Goal: Task Accomplishment & Management: Use online tool/utility

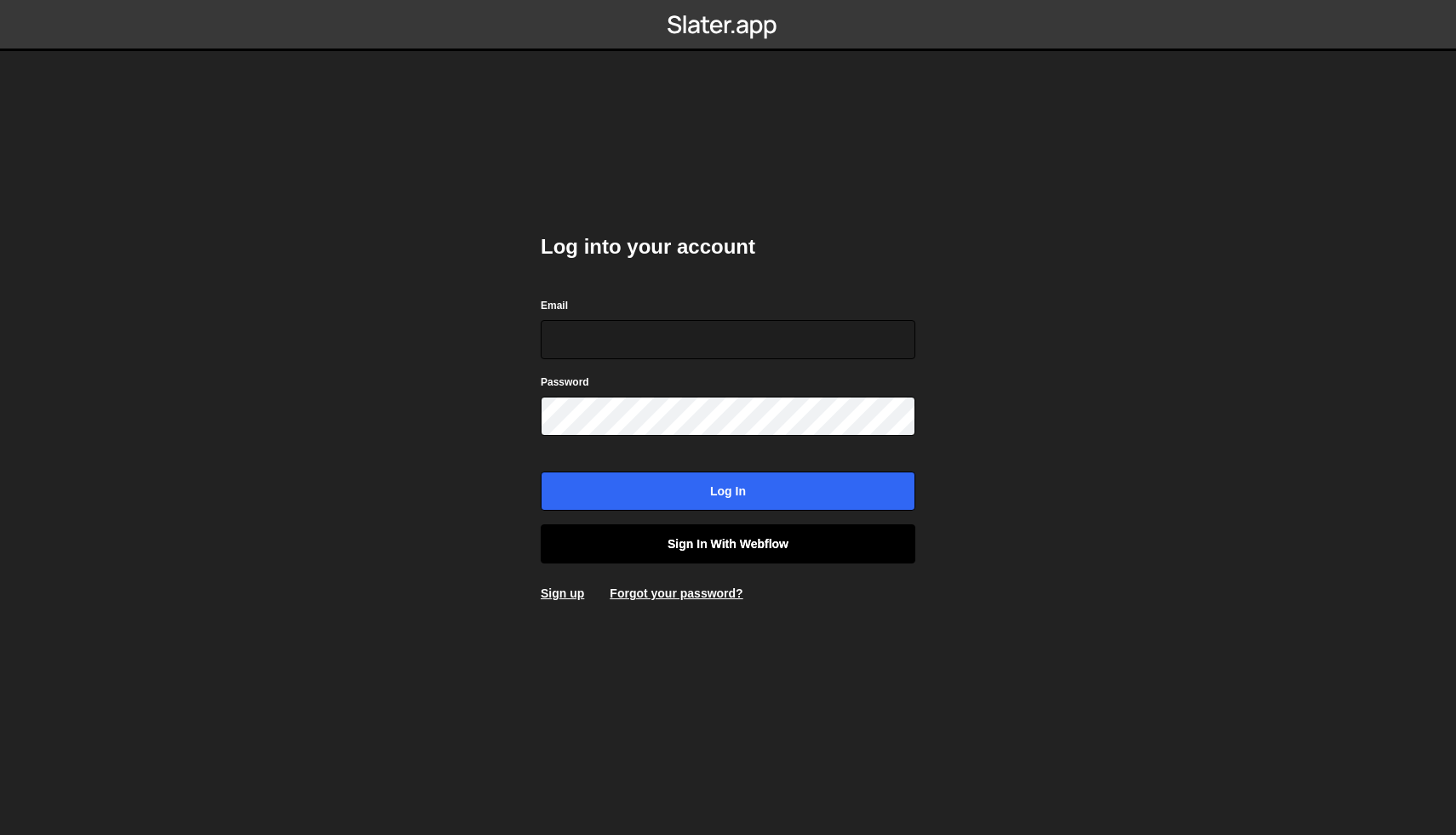
click at [699, 553] on link "Sign in with Webflow" at bounding box center [728, 544] width 375 height 39
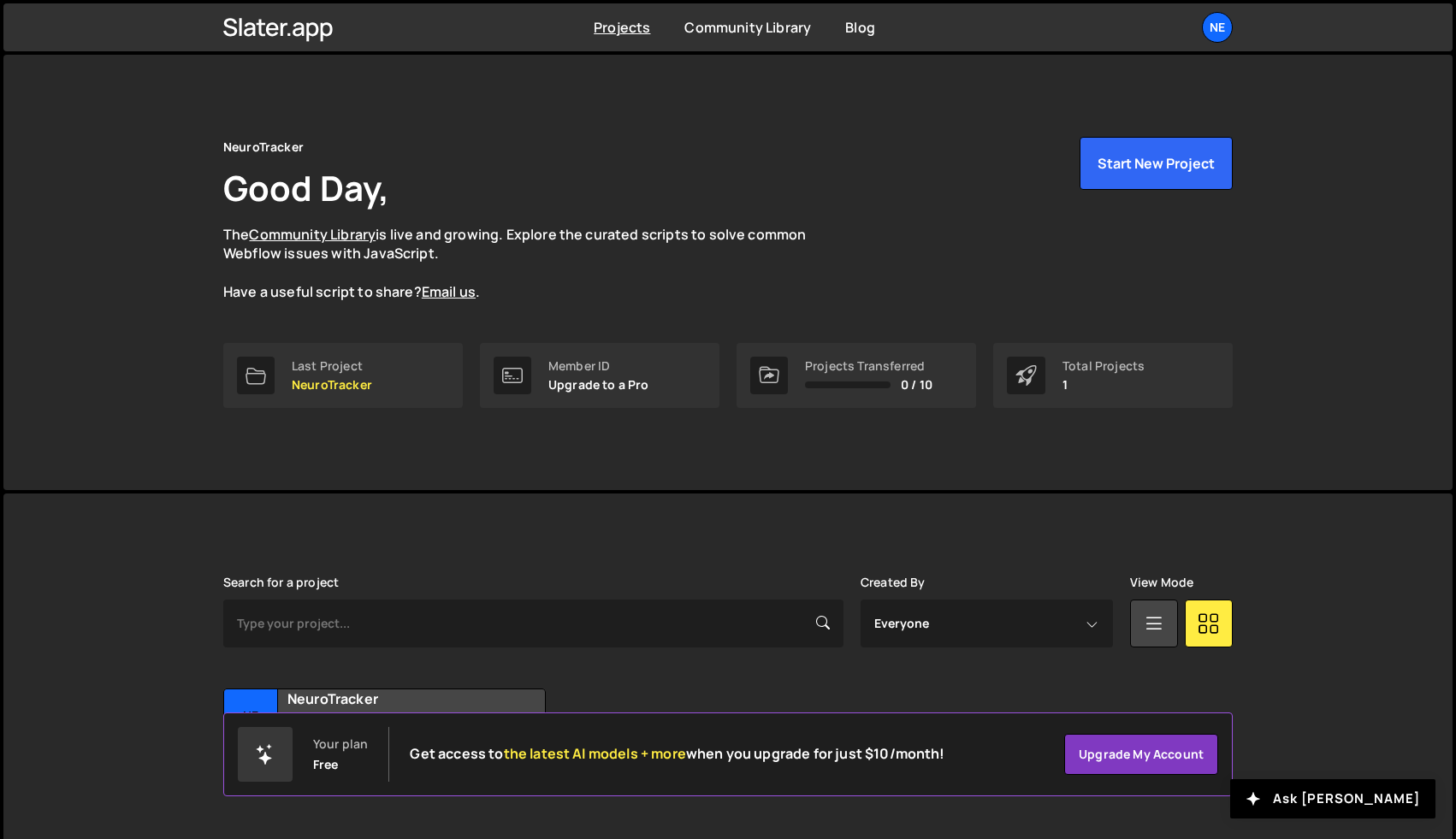
scroll to position [41, 0]
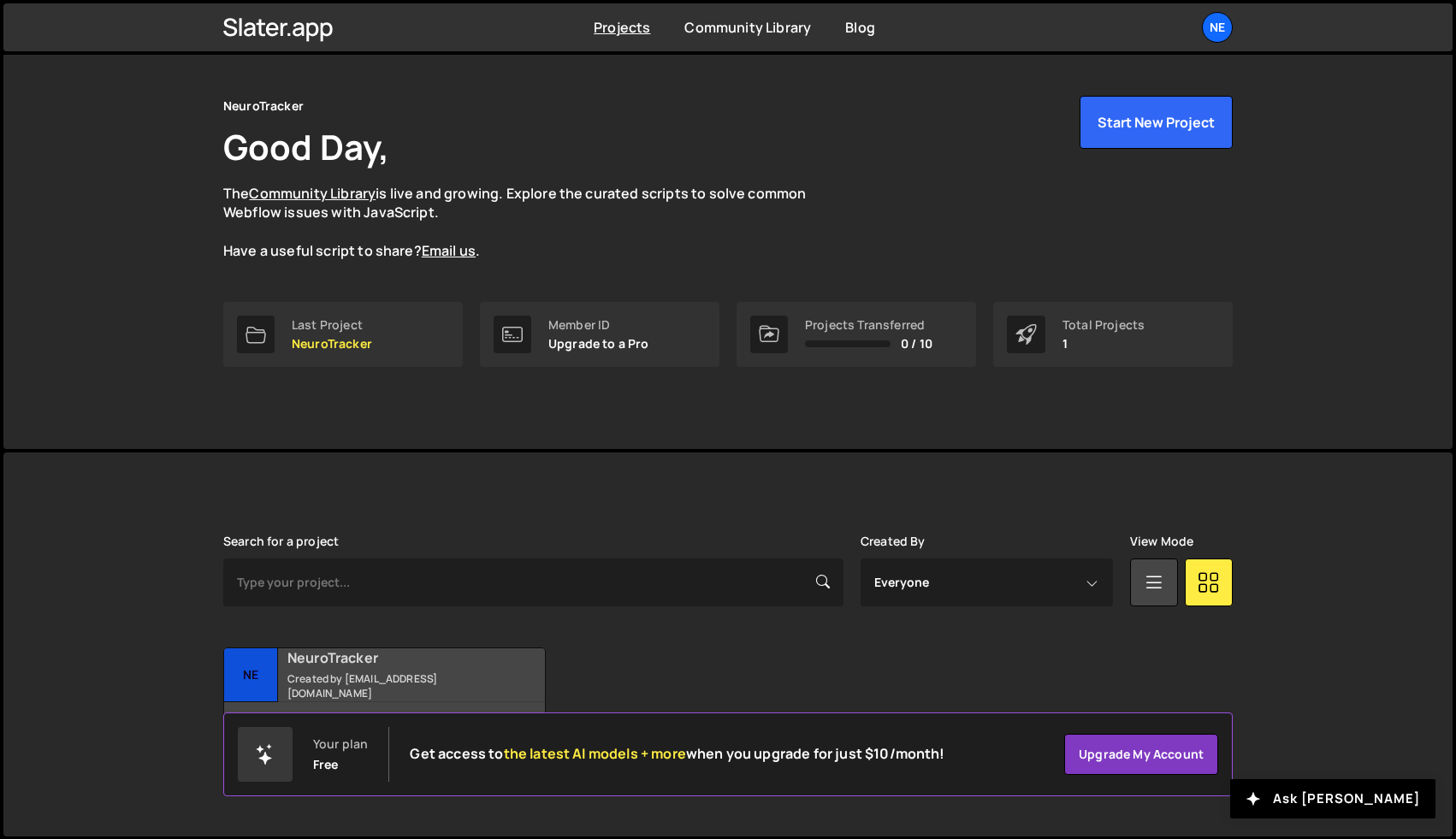
click at [403, 681] on small "Created by [EMAIL_ADDRESS][DOMAIN_NAME]" at bounding box center [390, 686] width 206 height 30
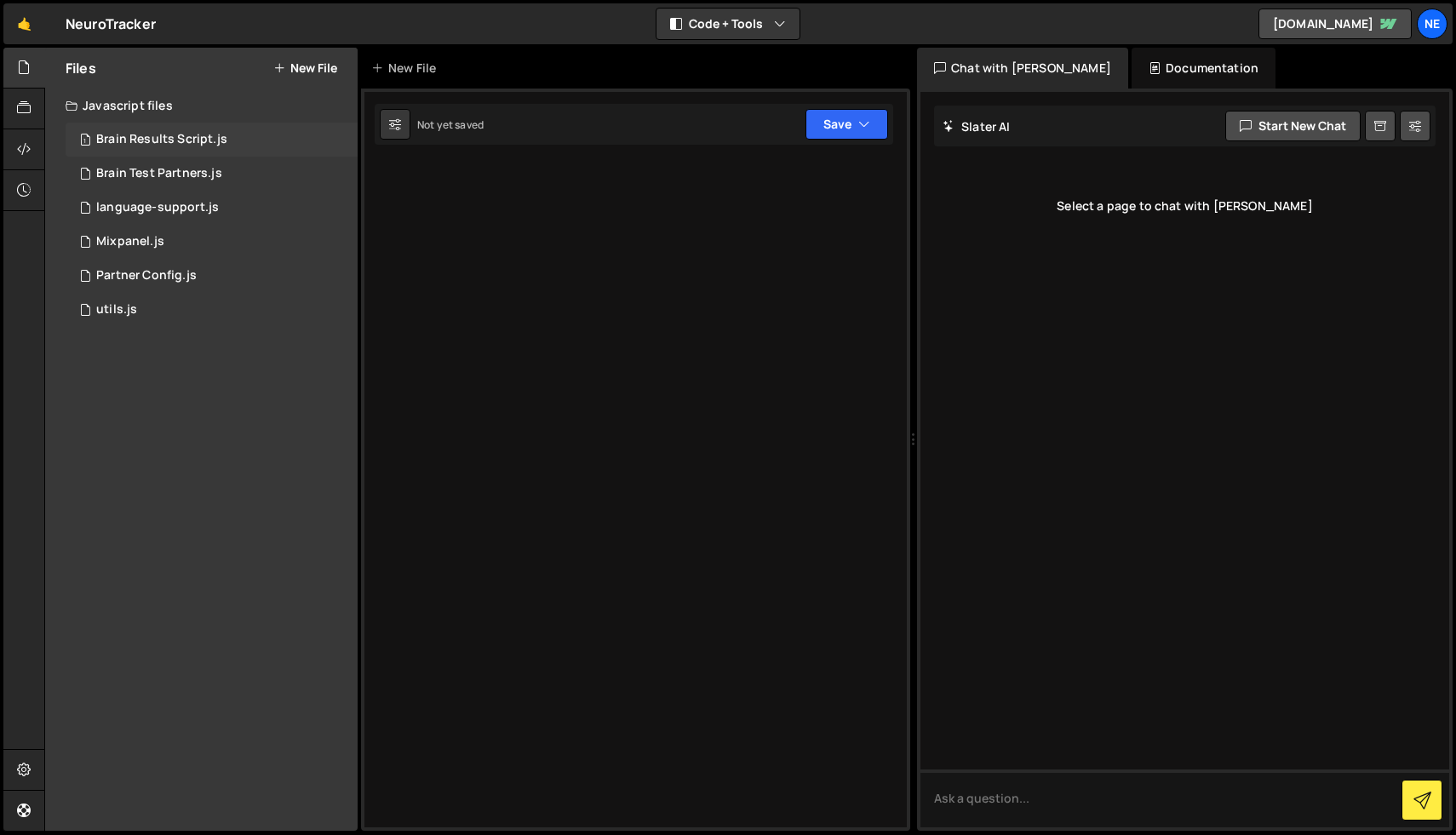
click at [140, 147] on div "1 Brain Results Script.js 0" at bounding box center [212, 139] width 292 height 34
click at [144, 168] on div "Brain Test Partners.js" at bounding box center [159, 174] width 126 height 15
click at [144, 200] on div "language-support.js" at bounding box center [157, 208] width 122 height 15
click at [637, 142] on div "Saved [DATE] Dev and prod in sync Upgrade to Edit Save Save to Staging S Saved …" at bounding box center [634, 123] width 518 height 41
click at [233, 231] on div "1 Mixpanel.js 0" at bounding box center [212, 242] width 292 height 34
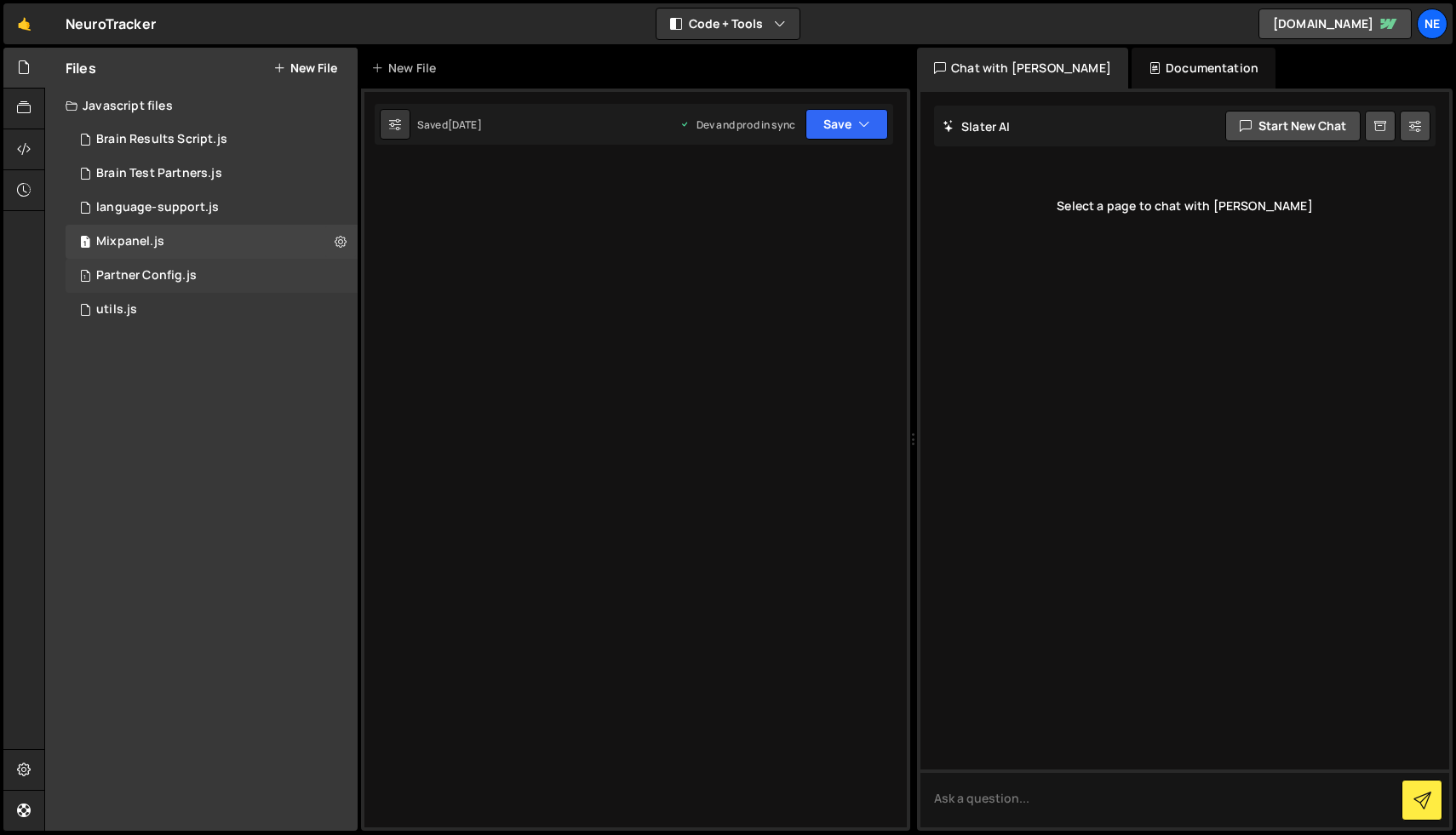
click at [203, 280] on div "1 Partner Config.js 0" at bounding box center [212, 276] width 292 height 34
click at [164, 312] on div "1 utils.js 0" at bounding box center [212, 310] width 292 height 34
click at [156, 260] on div "1 Partner Config.js 0" at bounding box center [212, 276] width 292 height 34
click at [135, 164] on div "2 Brain Test Partners.js 0" at bounding box center [212, 174] width 292 height 34
click at [136, 141] on div "Brain Results Script.js" at bounding box center [161, 139] width 131 height 15
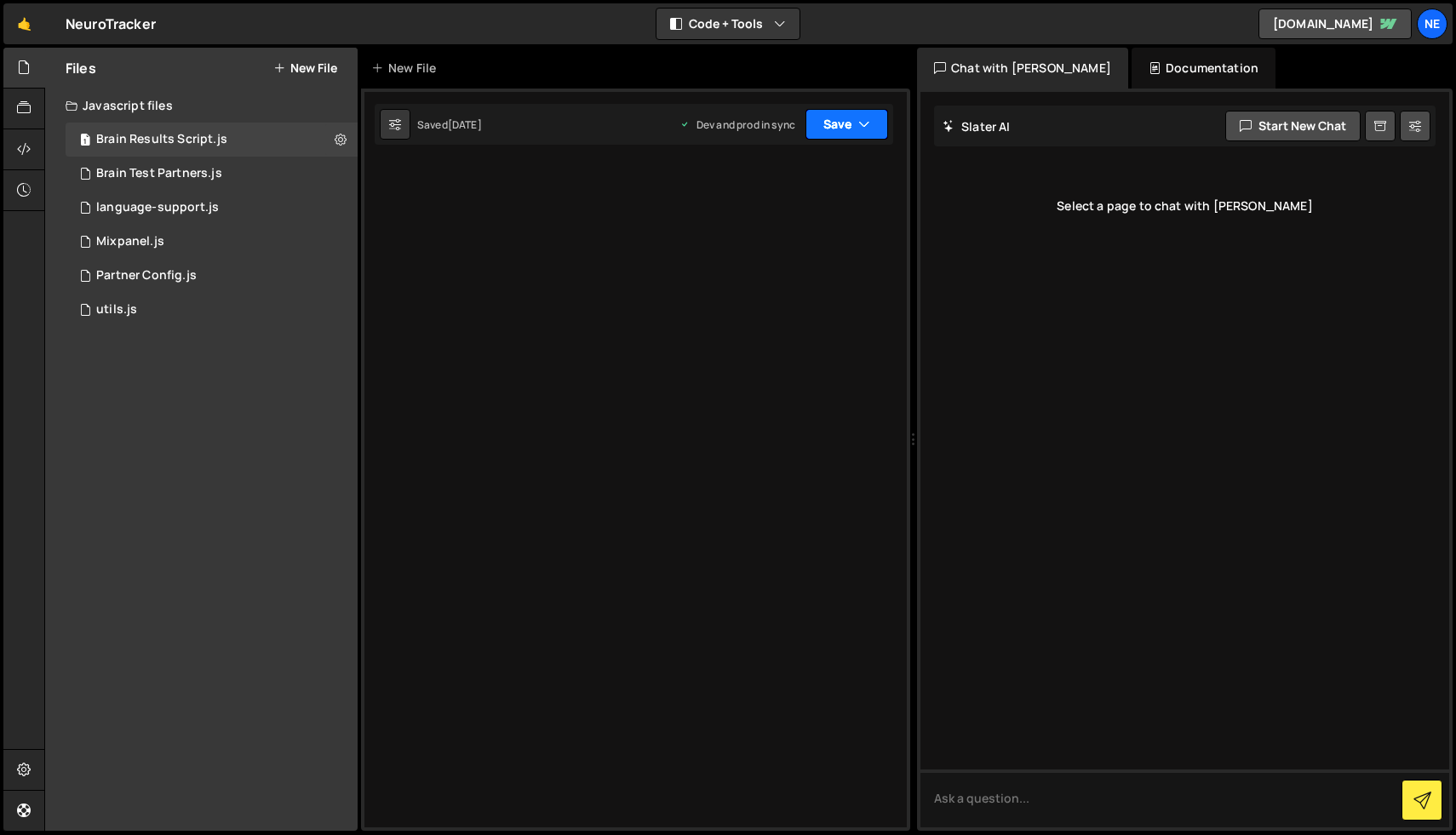
click at [857, 135] on button "Save" at bounding box center [847, 124] width 83 height 30
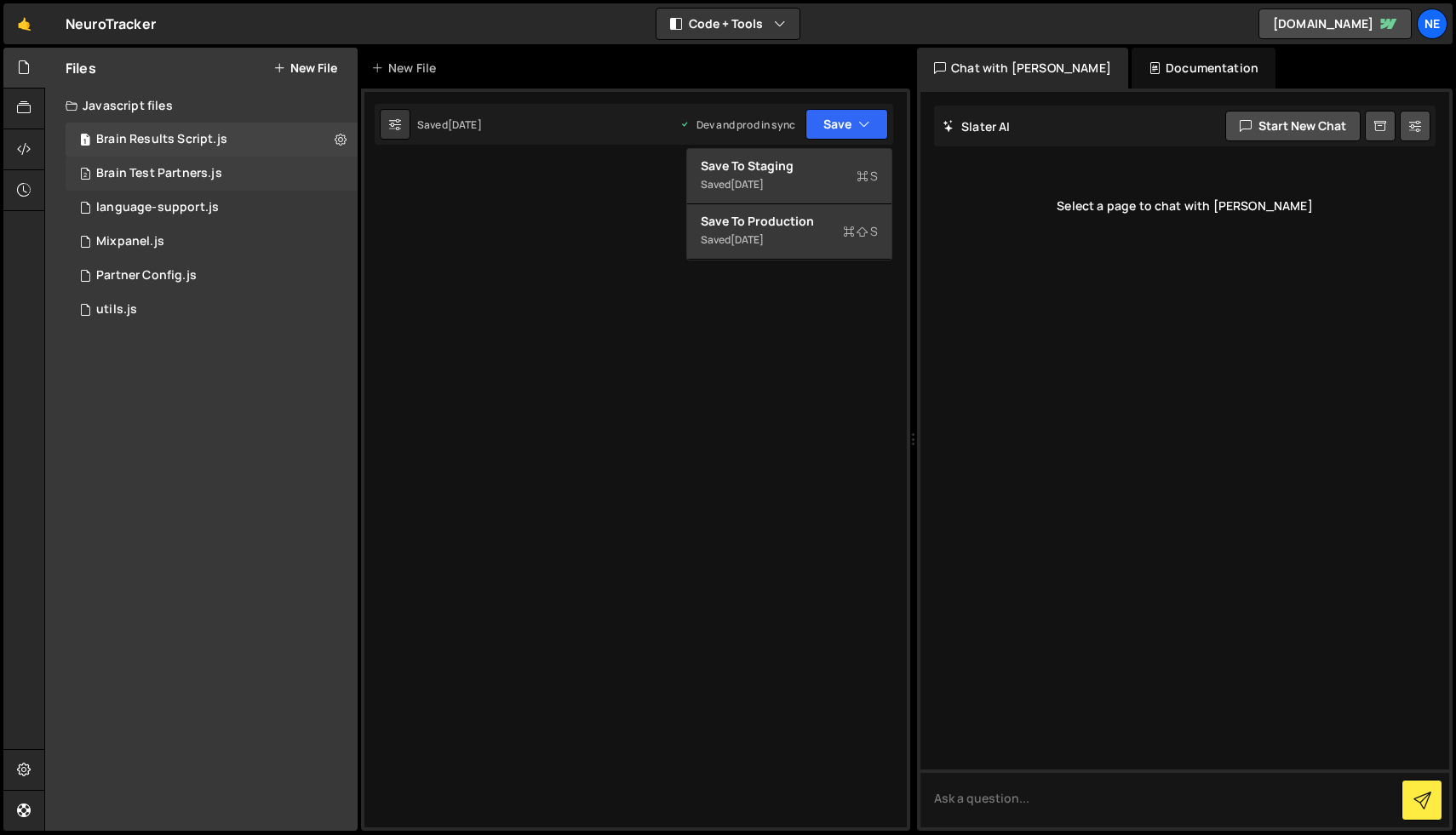
click at [182, 168] on div "Brain Test Partners.js" at bounding box center [159, 174] width 126 height 15
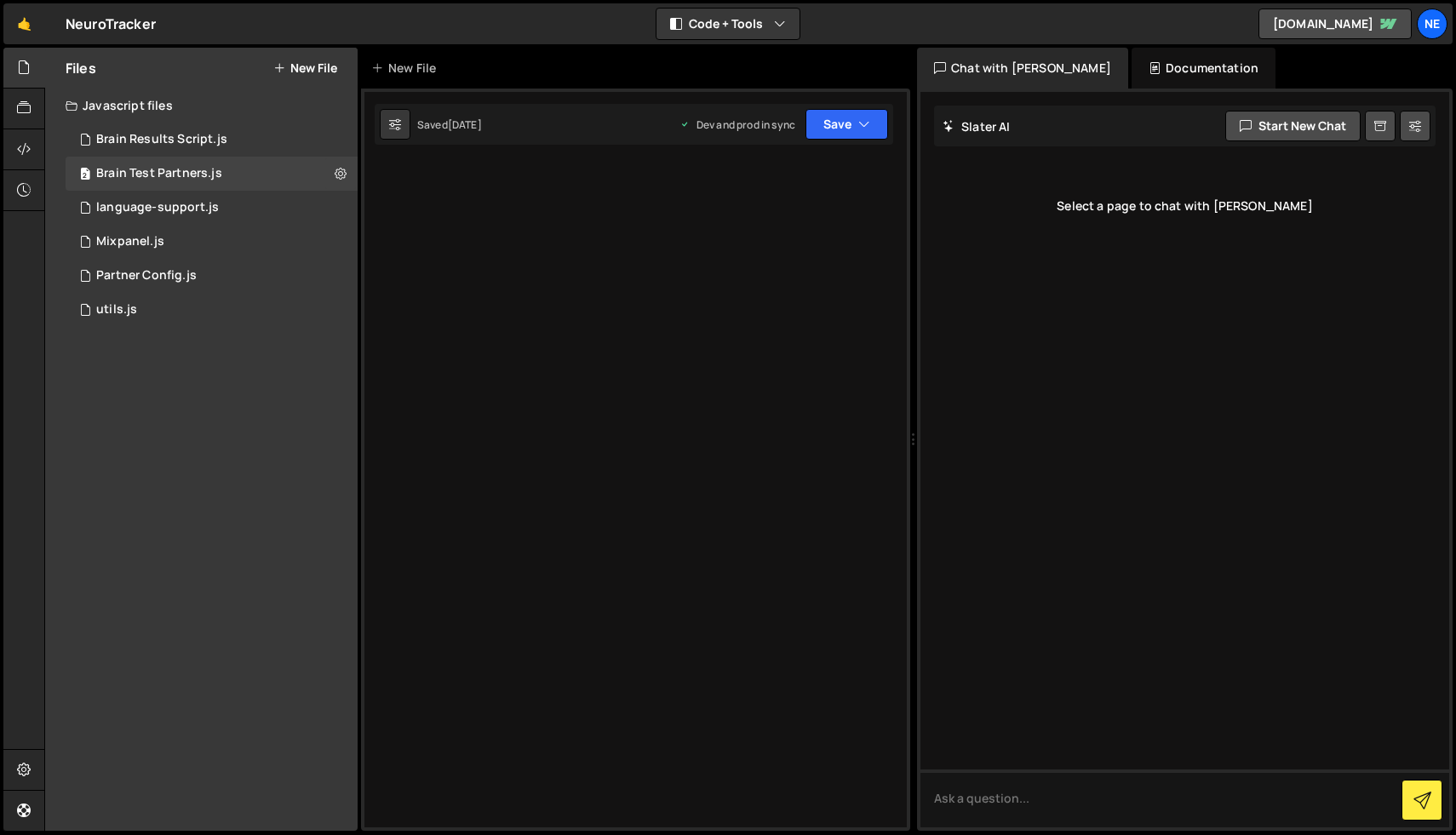
click at [436, 134] on div "Saved [DATE]" at bounding box center [431, 124] width 103 height 30
click at [405, 128] on button at bounding box center [395, 124] width 30 height 30
select select "editor"
select select "ace/theme/monokai"
type input "14"
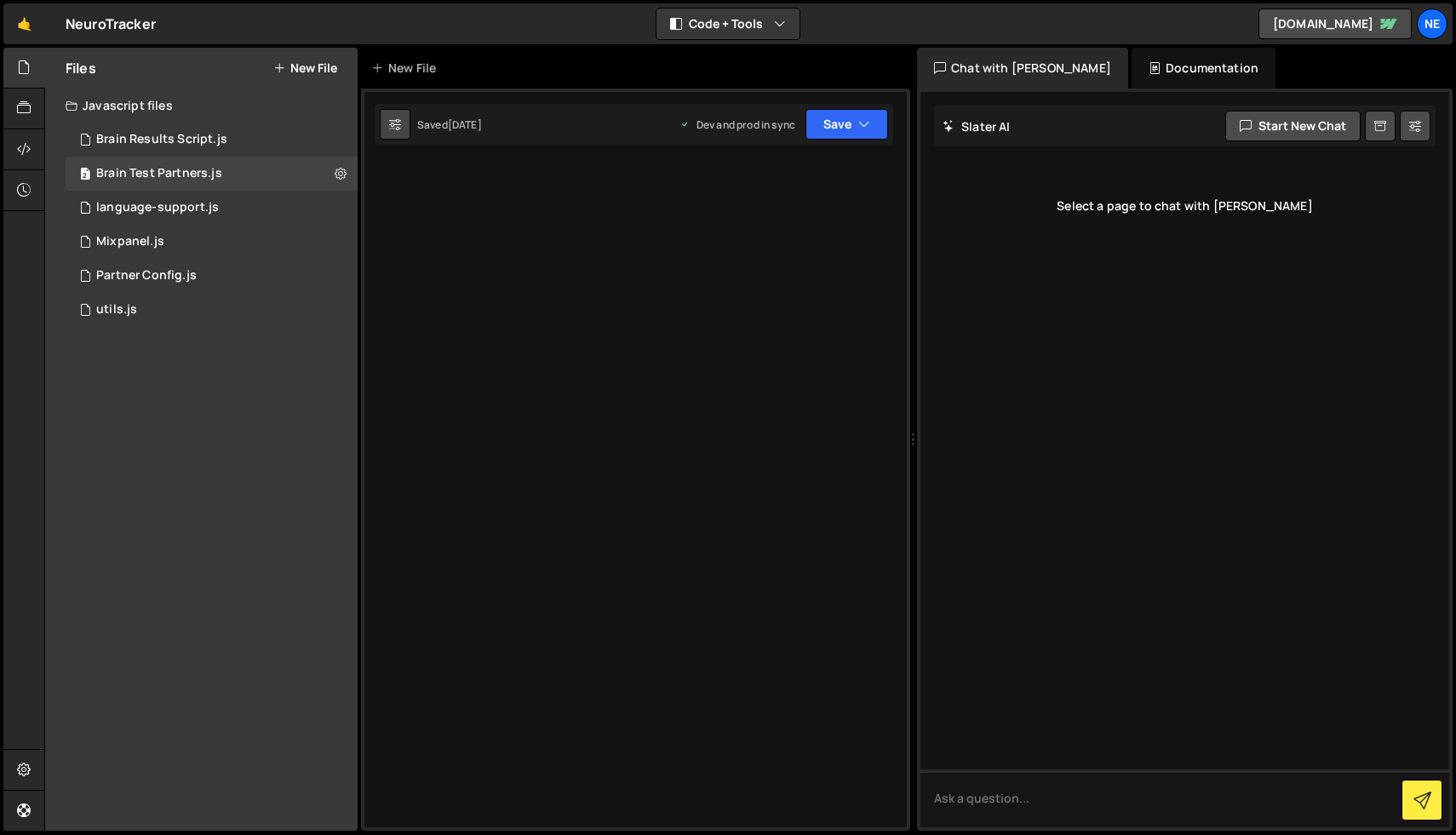
checkbox input "true"
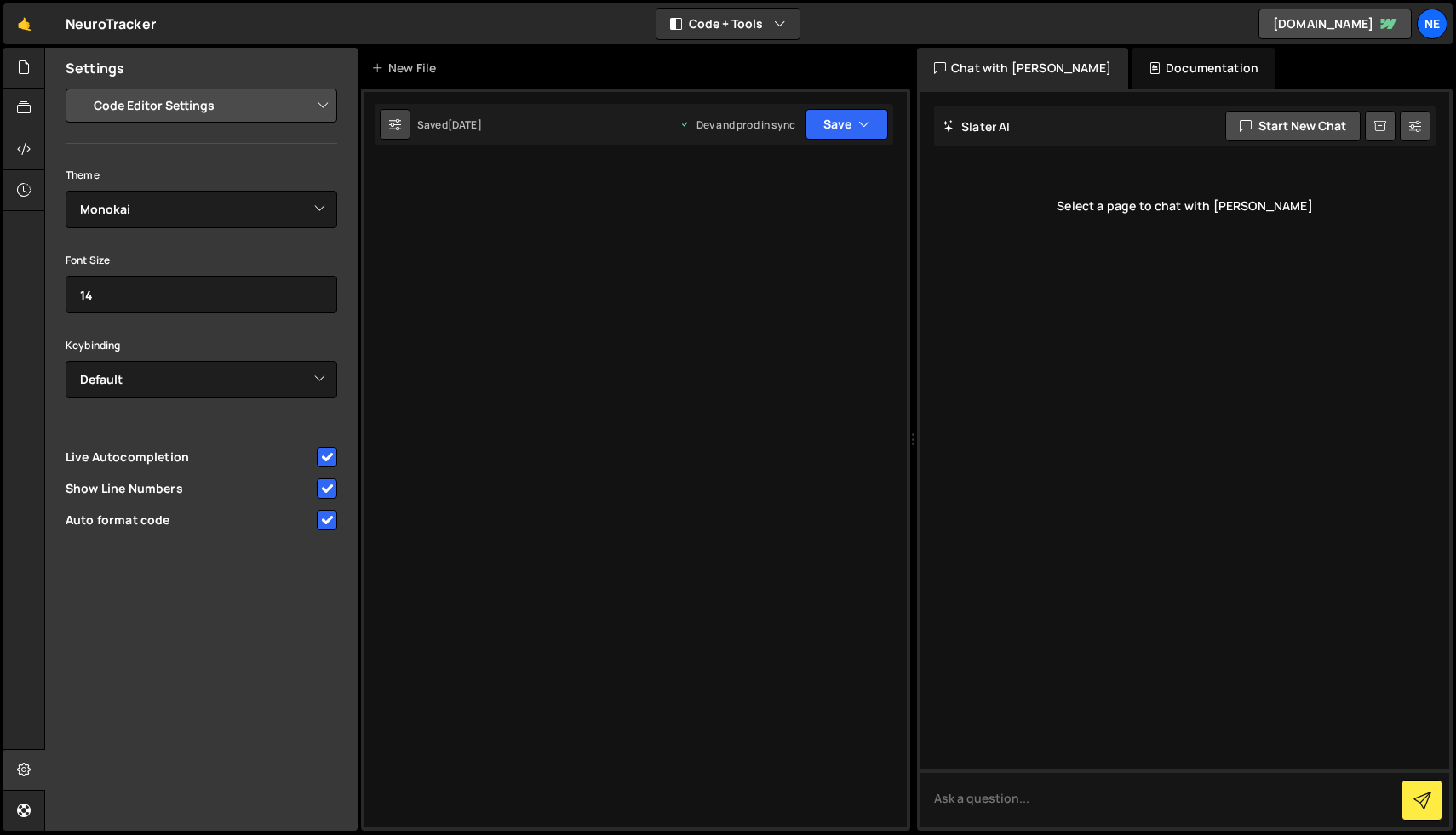
click at [404, 128] on button at bounding box center [395, 124] width 30 height 30
click at [29, 78] on div at bounding box center [25, 67] width 42 height 41
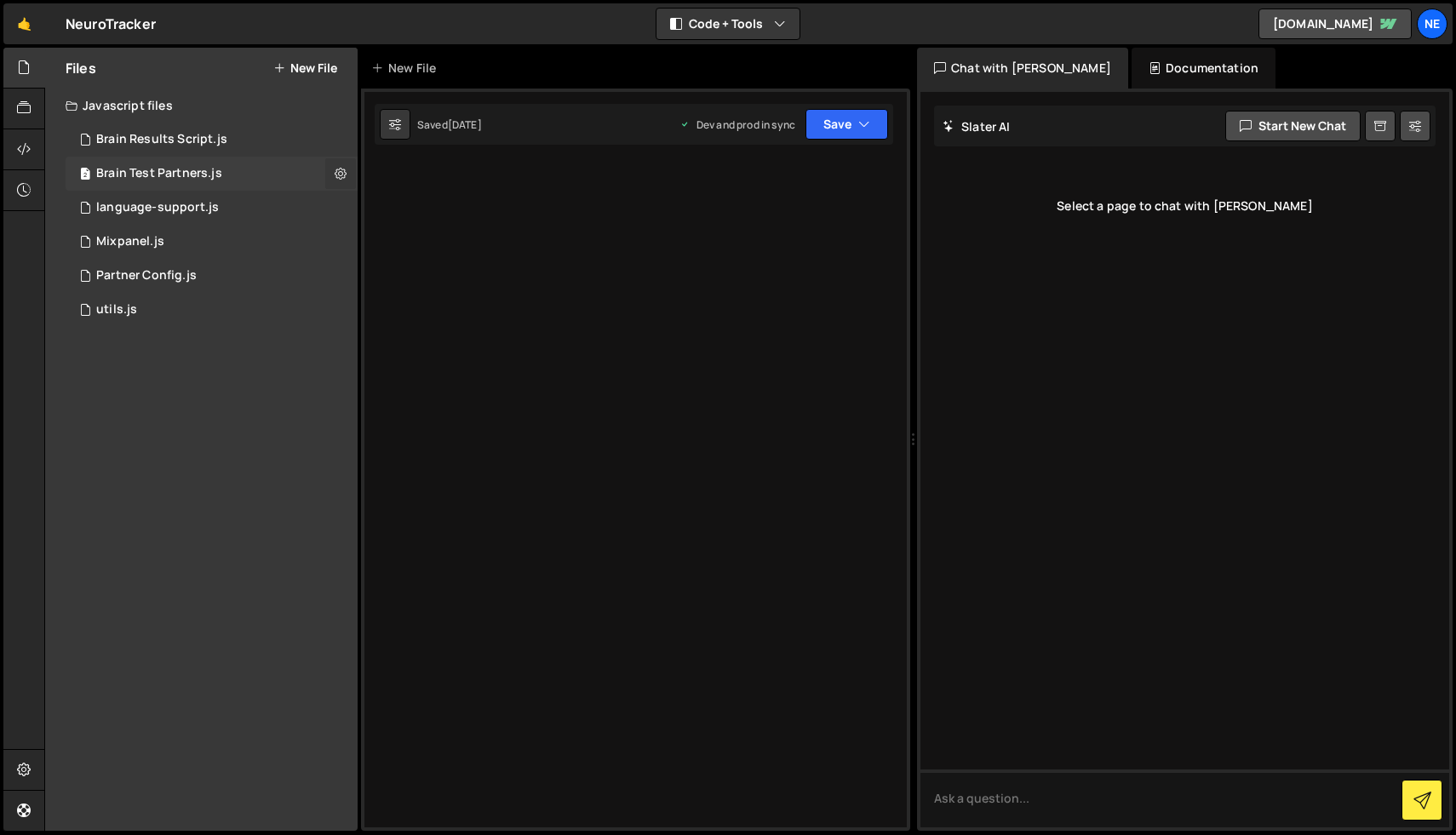
click at [335, 176] on icon at bounding box center [341, 173] width 12 height 16
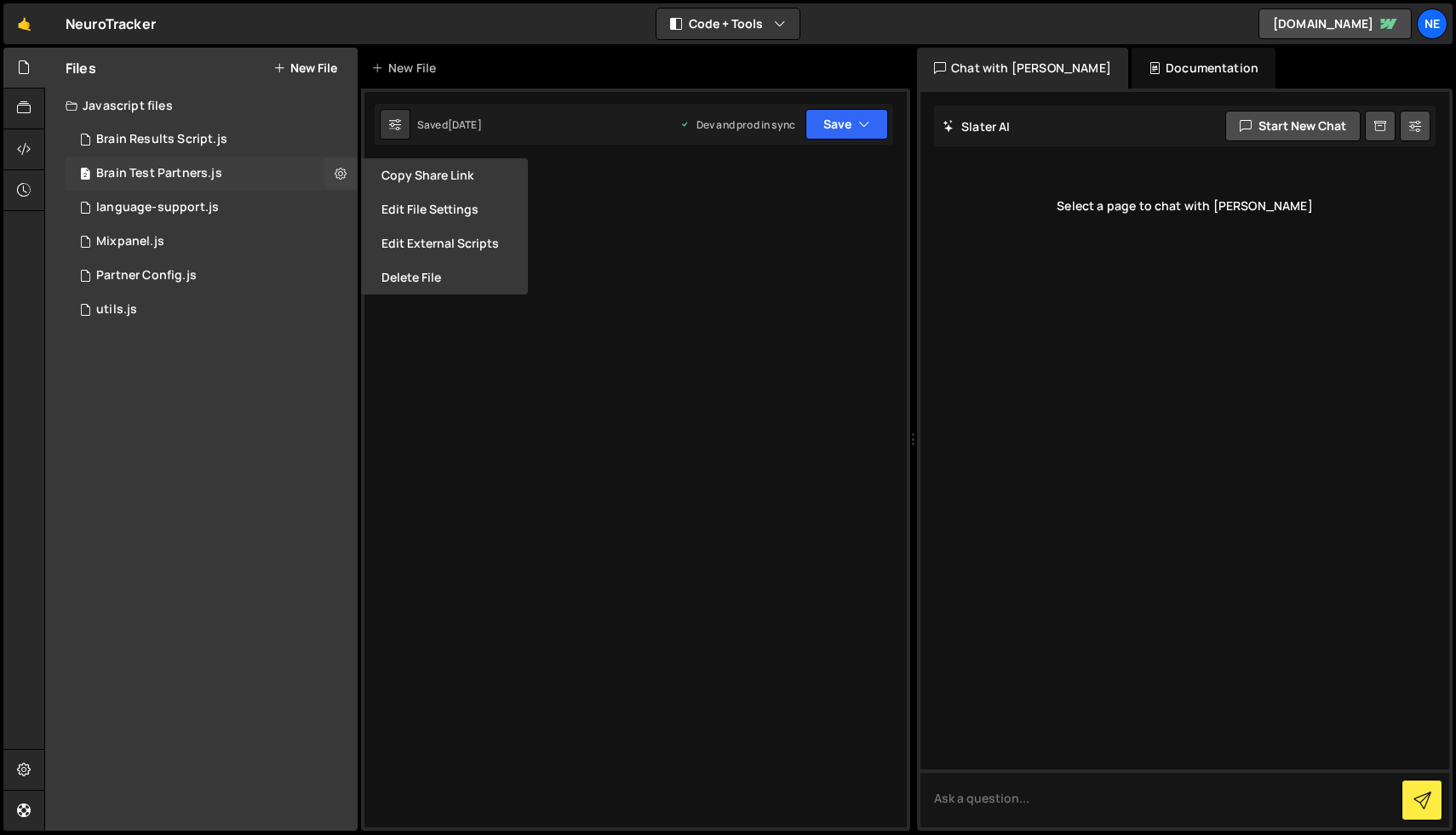
click at [291, 176] on div "2 Brain Test Partners.js 0" at bounding box center [212, 174] width 292 height 34
click at [693, 194] on div at bounding box center [635, 459] width 550 height 742
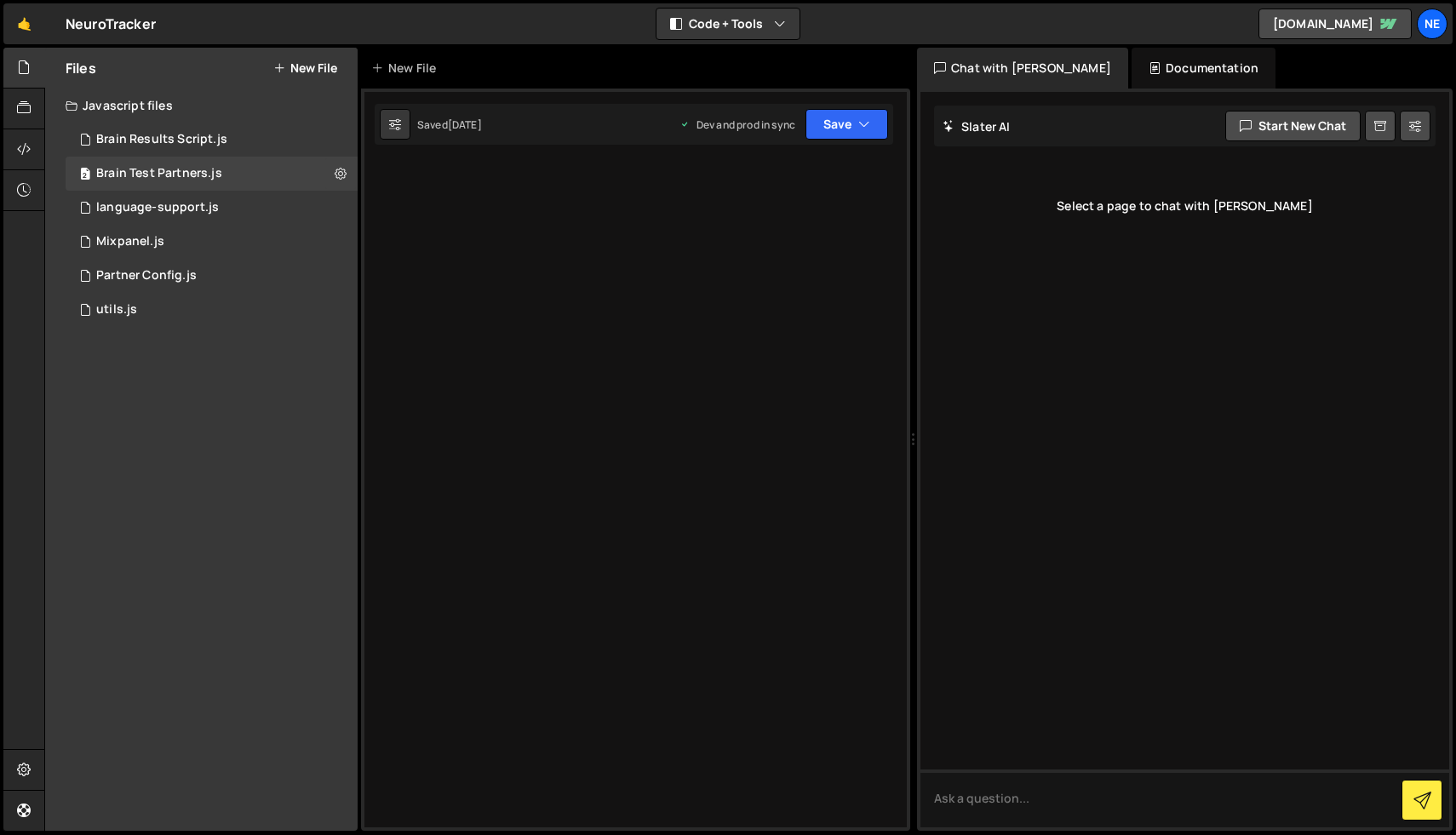
click at [682, 128] on icon at bounding box center [684, 124] width 10 height 14
click at [862, 121] on icon "button" at bounding box center [864, 124] width 12 height 17
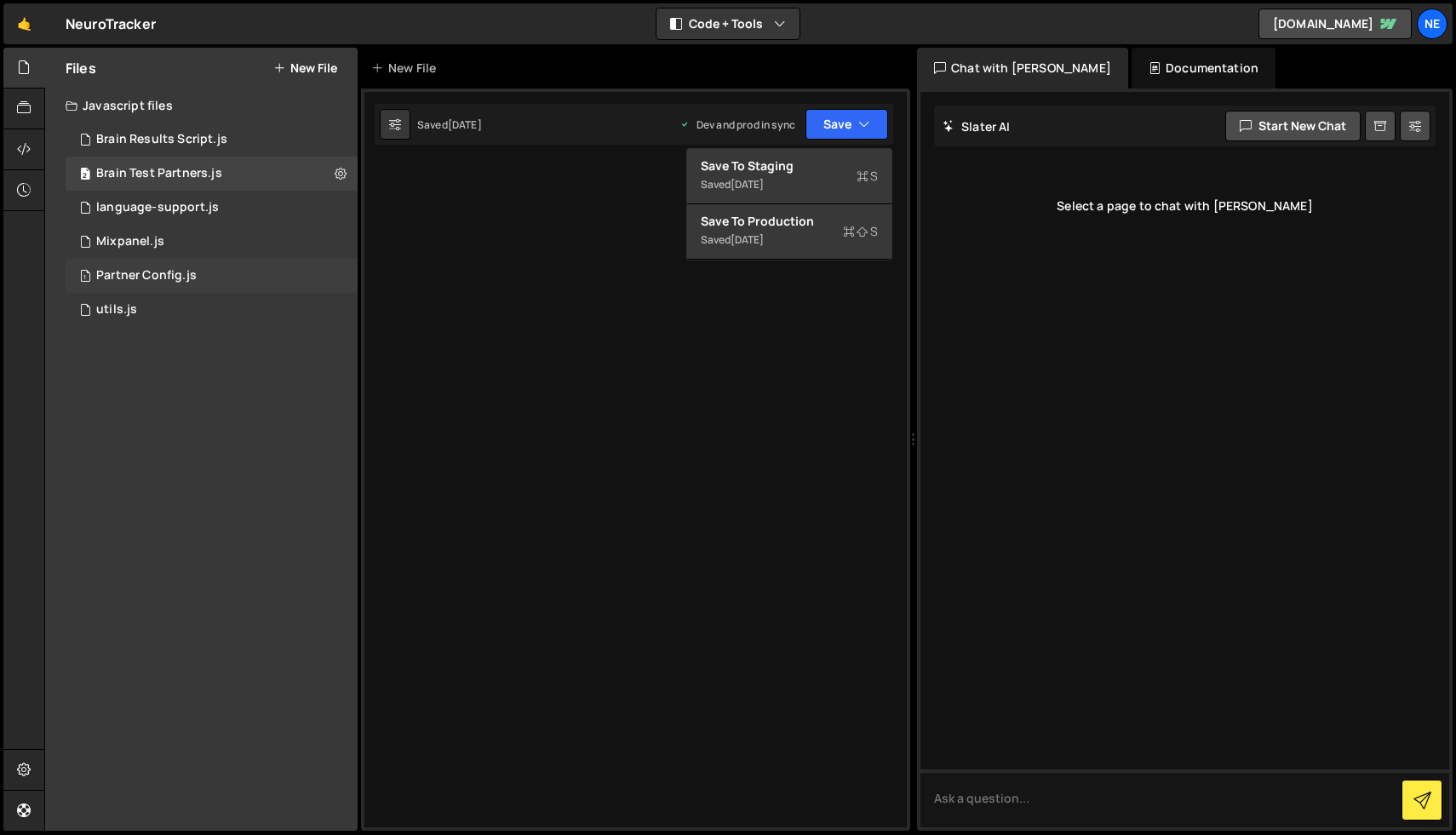
click at [178, 269] on div "Partner Config.js" at bounding box center [146, 276] width 101 height 15
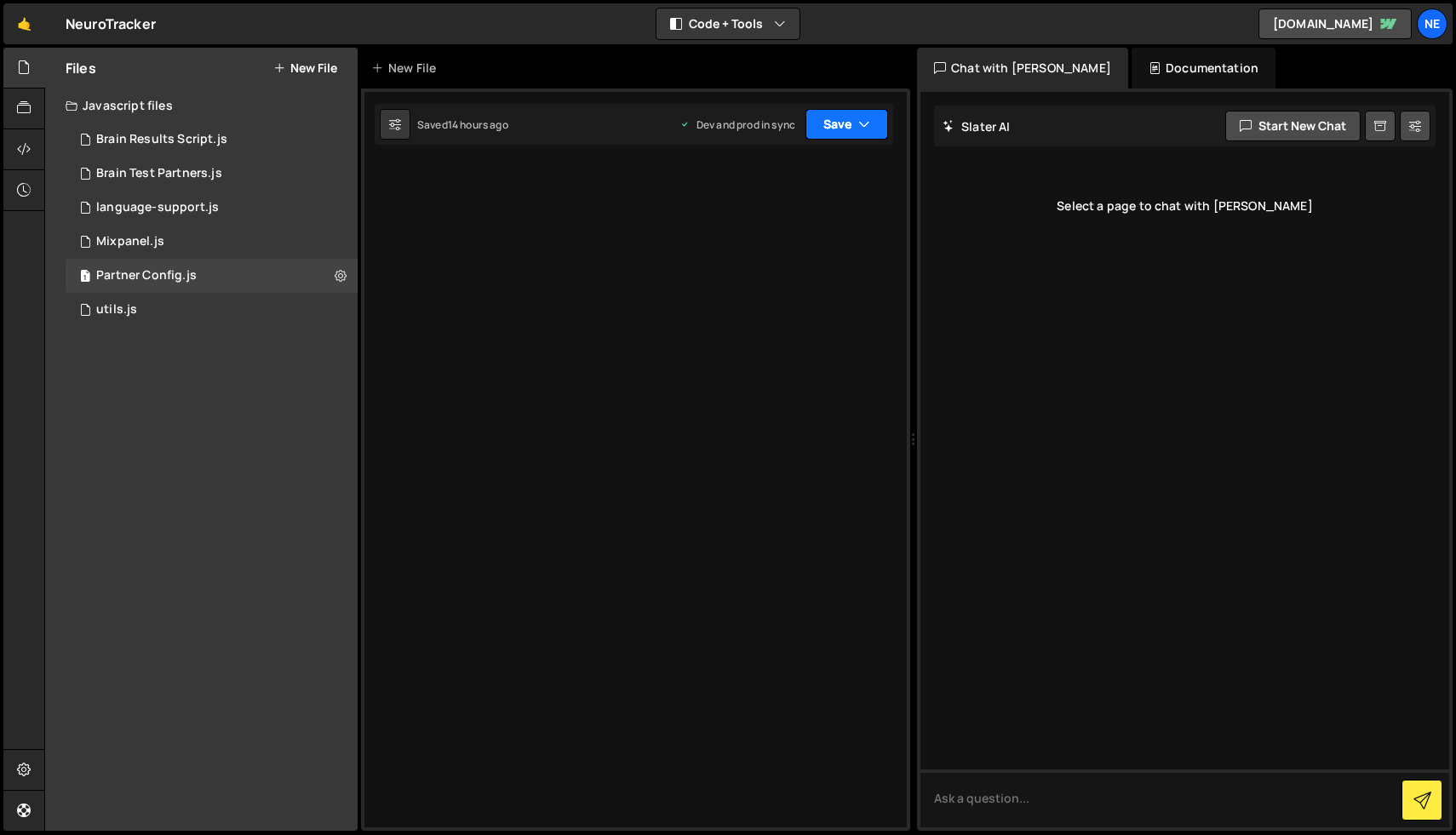
click at [868, 116] on icon "button" at bounding box center [864, 124] width 12 height 17
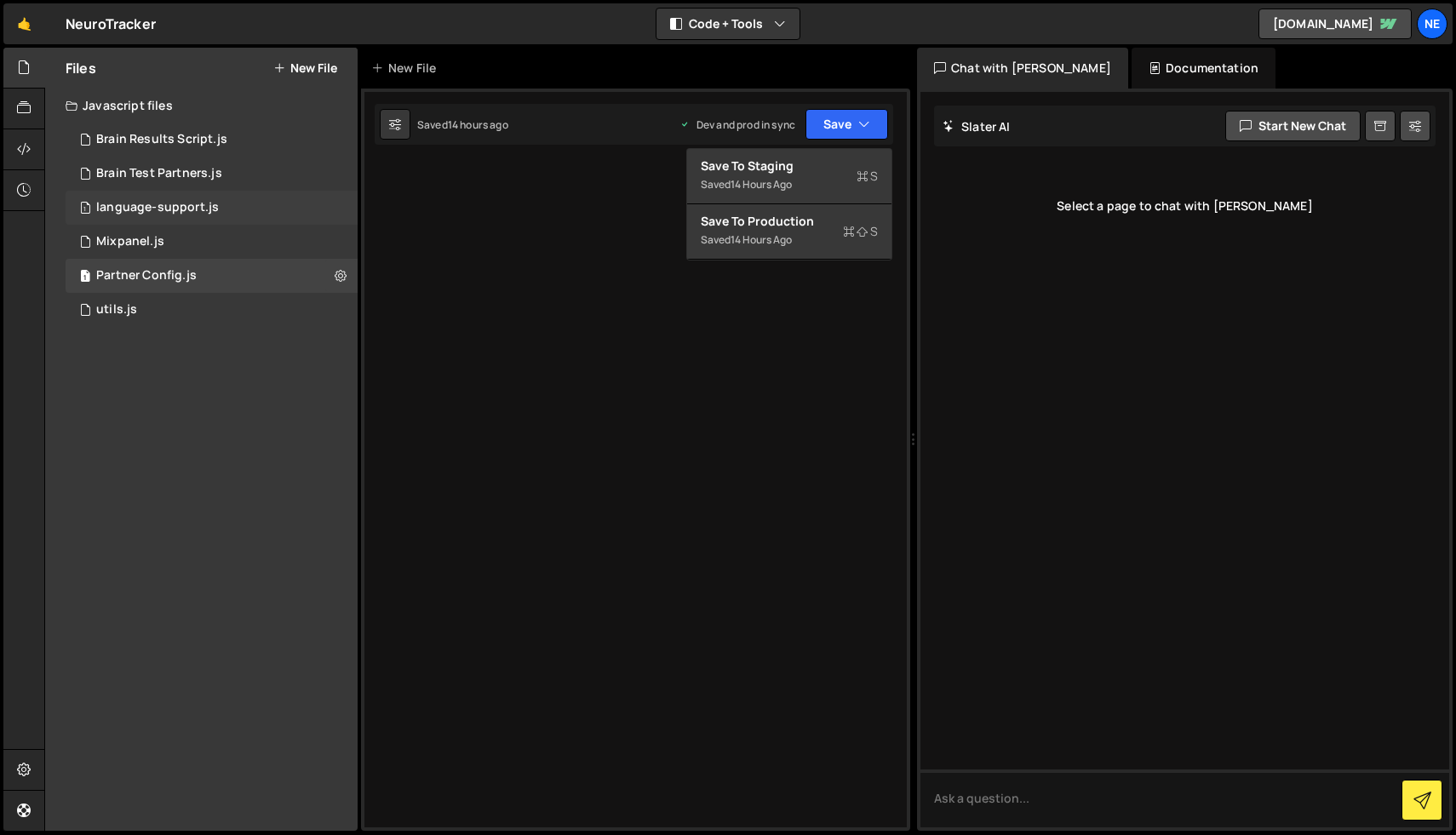
click at [171, 216] on div "1 language-support.js 0" at bounding box center [212, 208] width 292 height 34
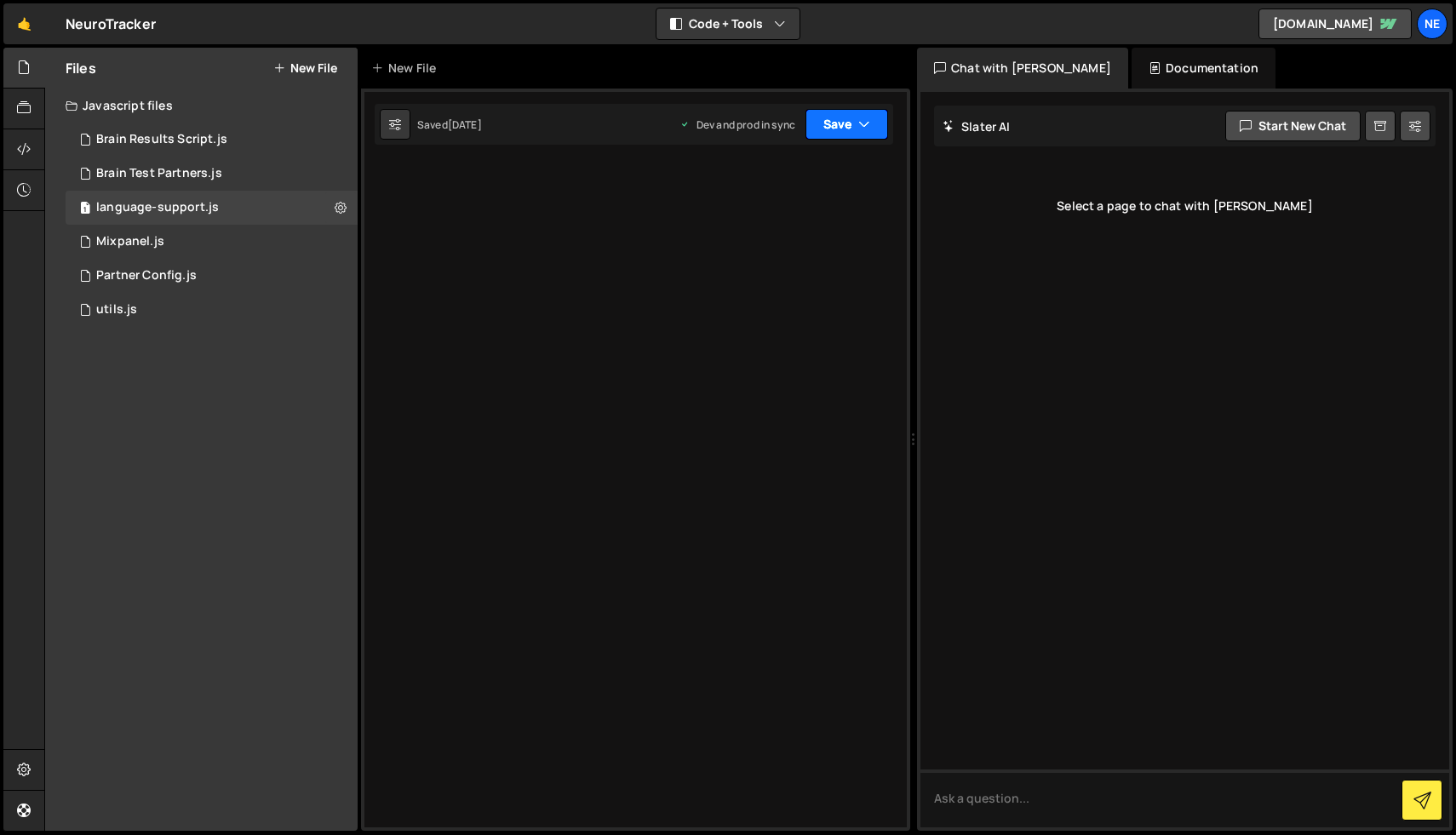
click at [863, 119] on icon "button" at bounding box center [864, 124] width 12 height 17
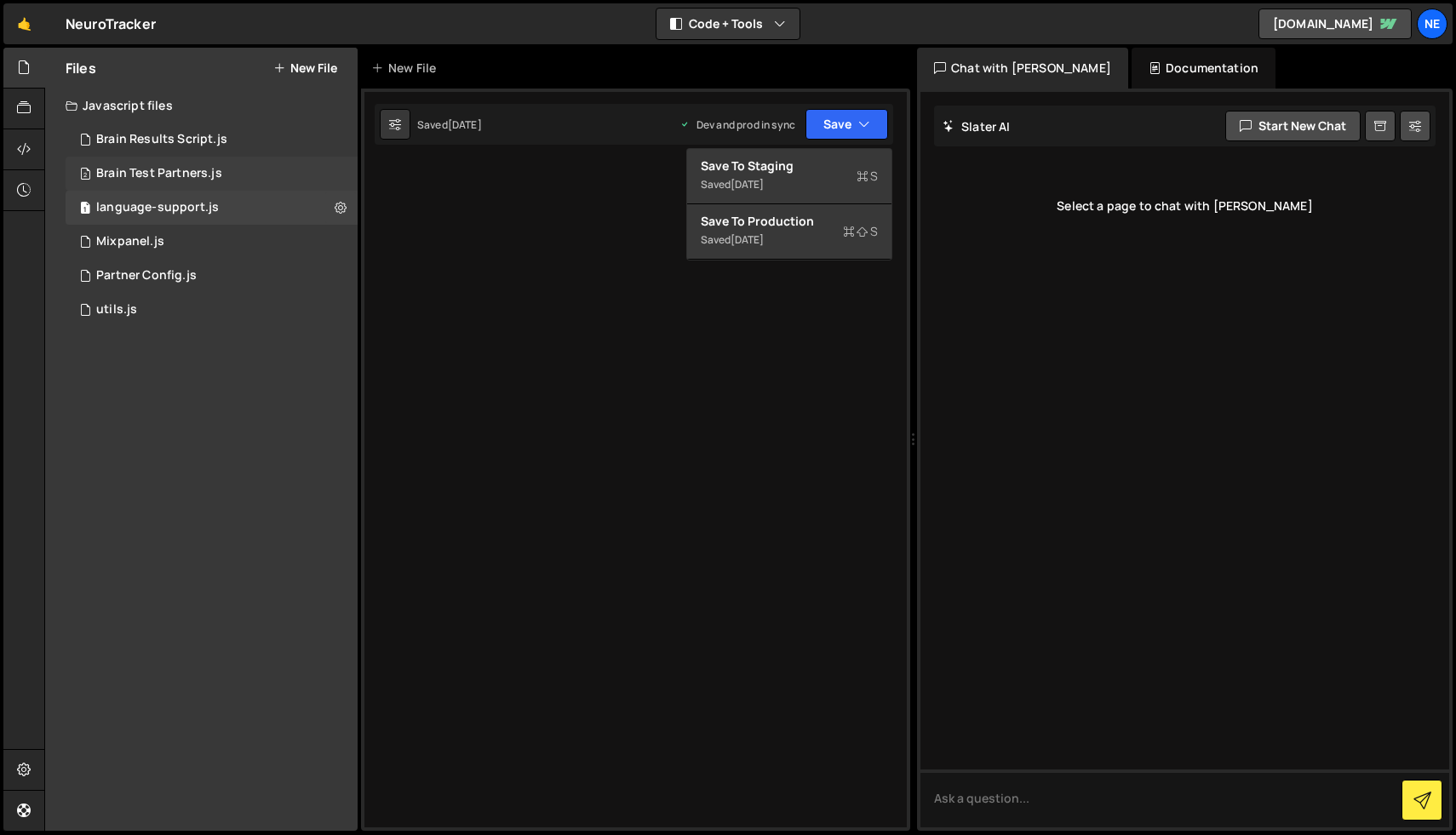
click at [131, 183] on div "2 Brain Test Partners.js 0" at bounding box center [212, 174] width 292 height 34
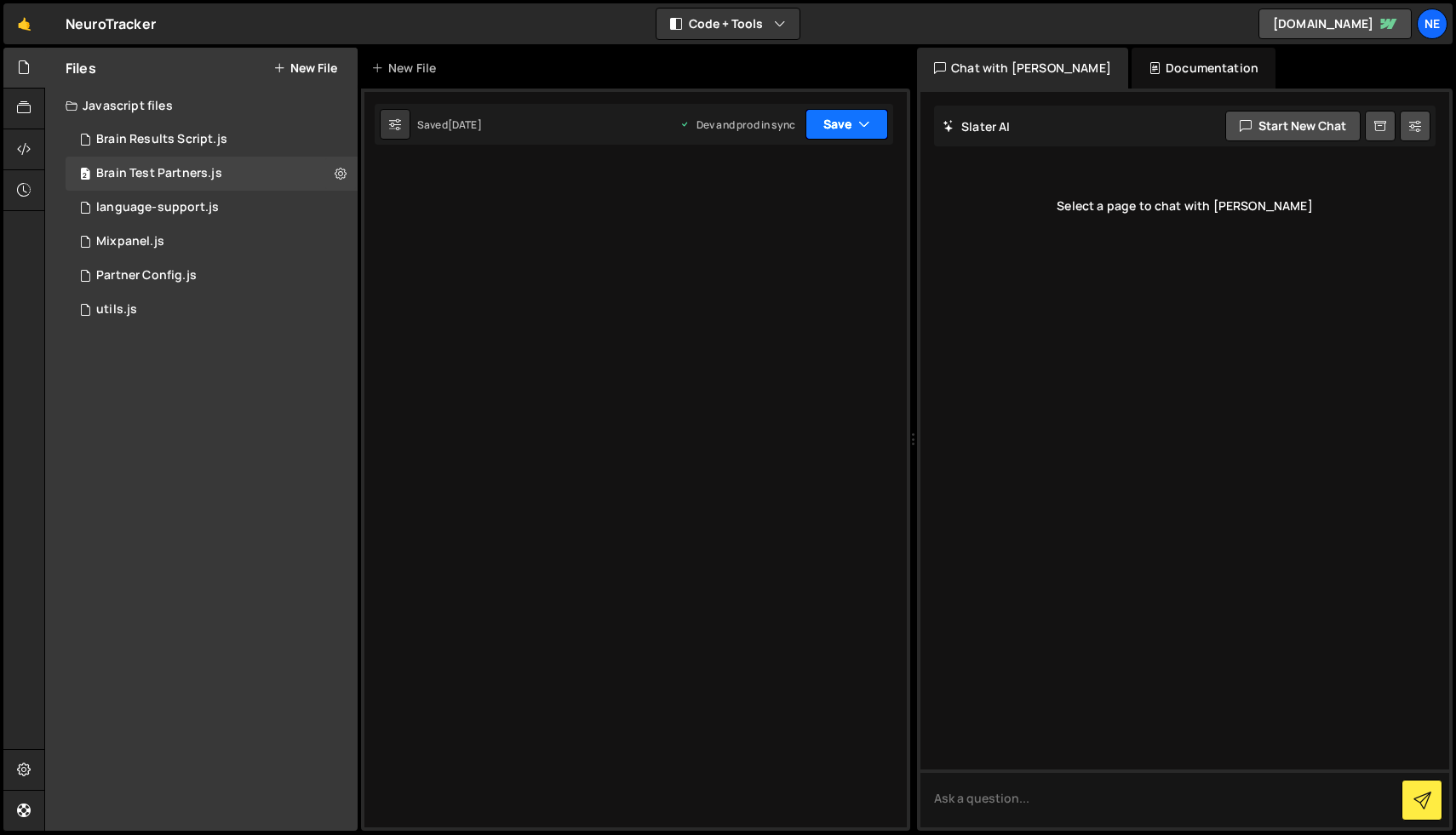
click at [859, 125] on icon "button" at bounding box center [864, 124] width 12 height 17
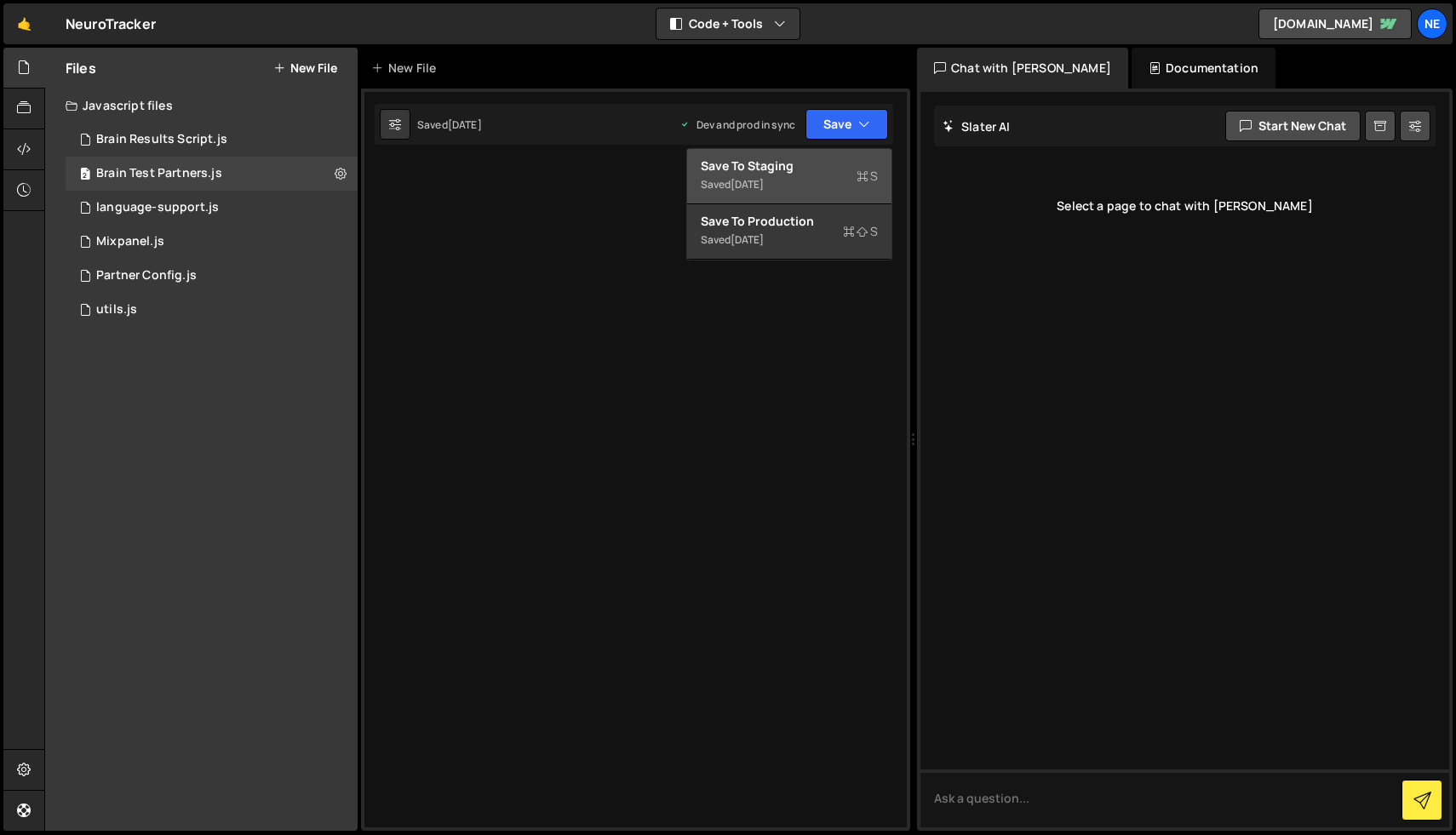
click at [803, 168] on div "Save to Staging S" at bounding box center [789, 166] width 177 height 17
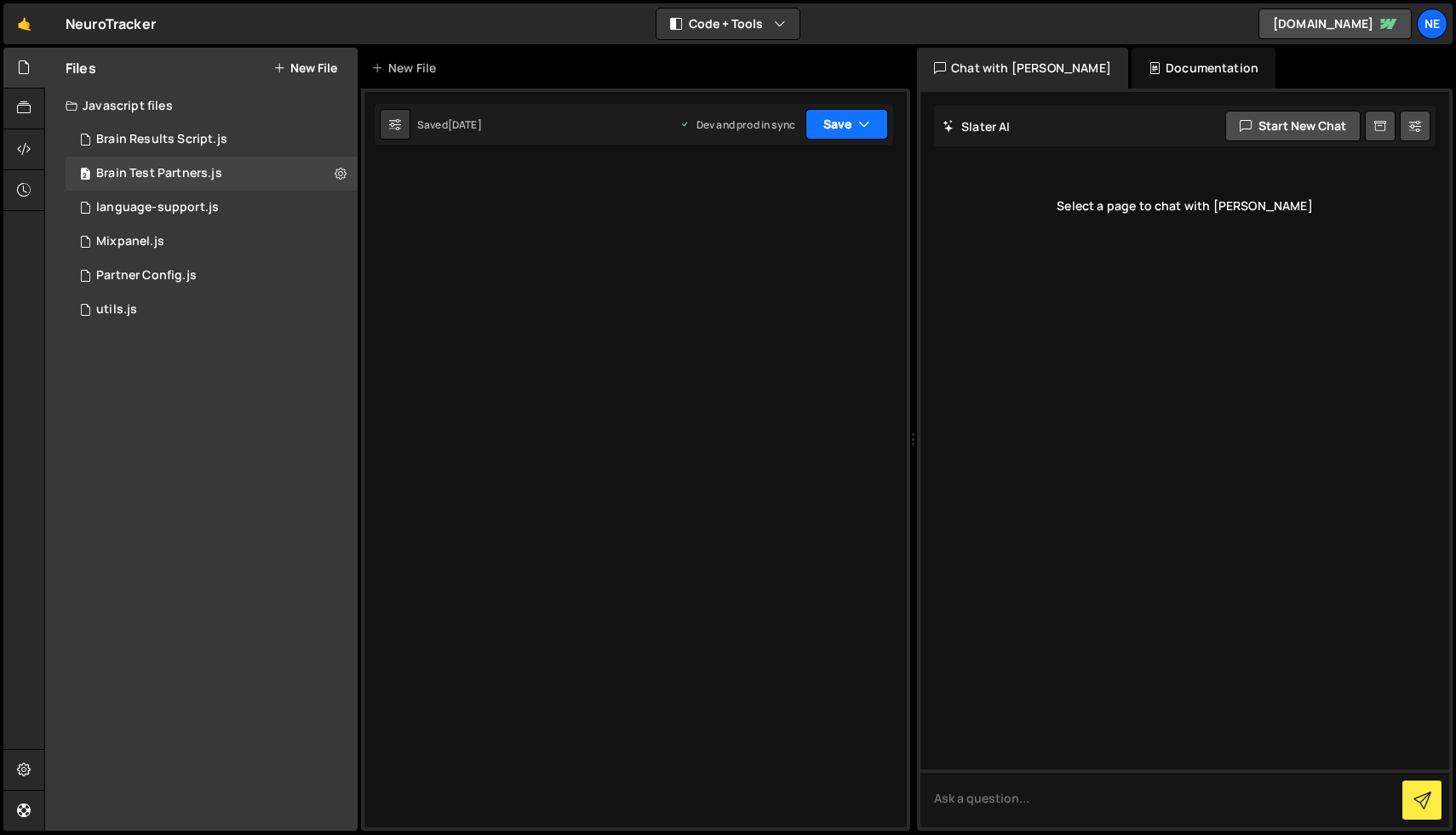
click at [857, 128] on button "Save" at bounding box center [847, 124] width 83 height 30
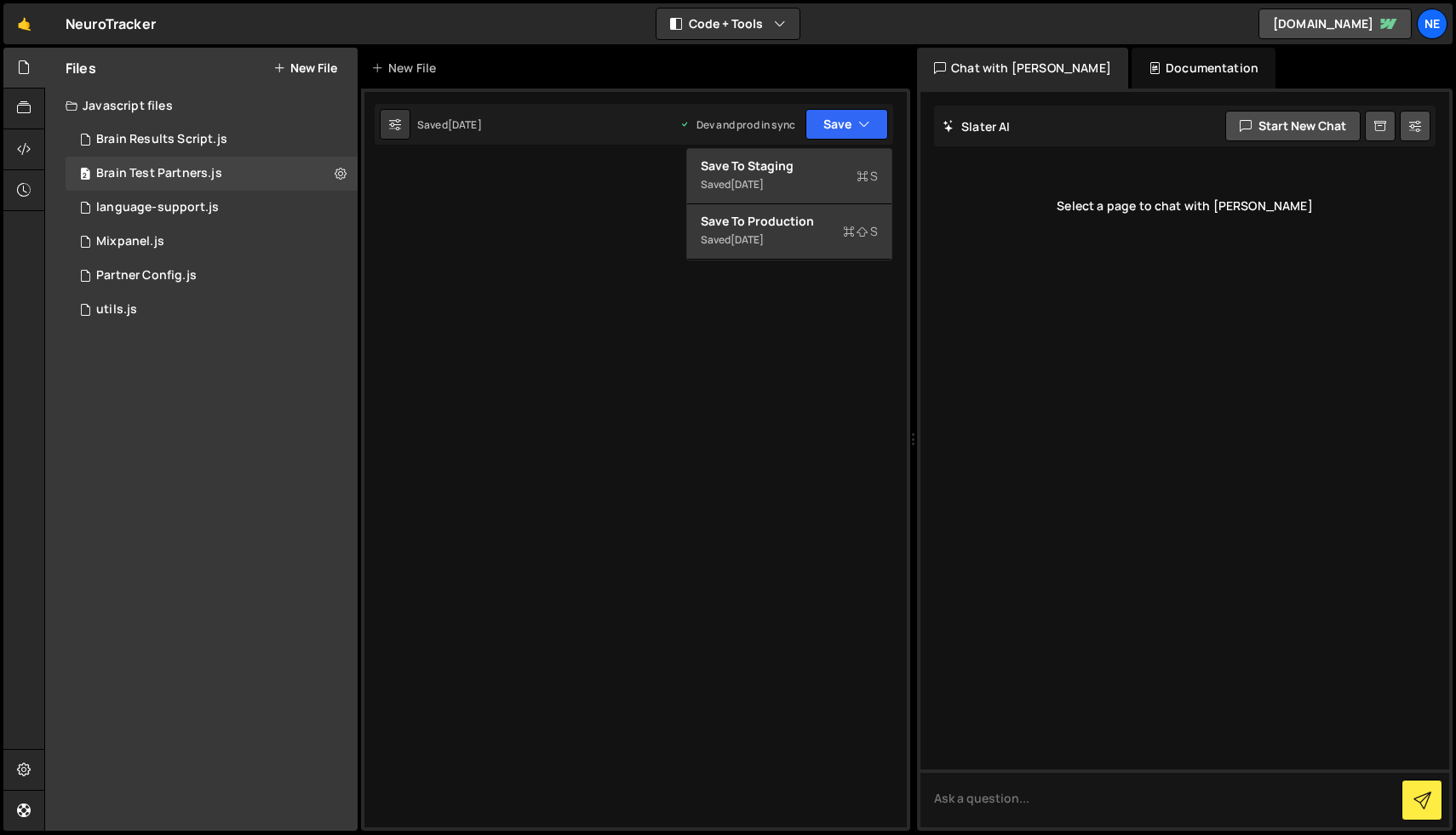
click at [722, 332] on div at bounding box center [635, 459] width 550 height 742
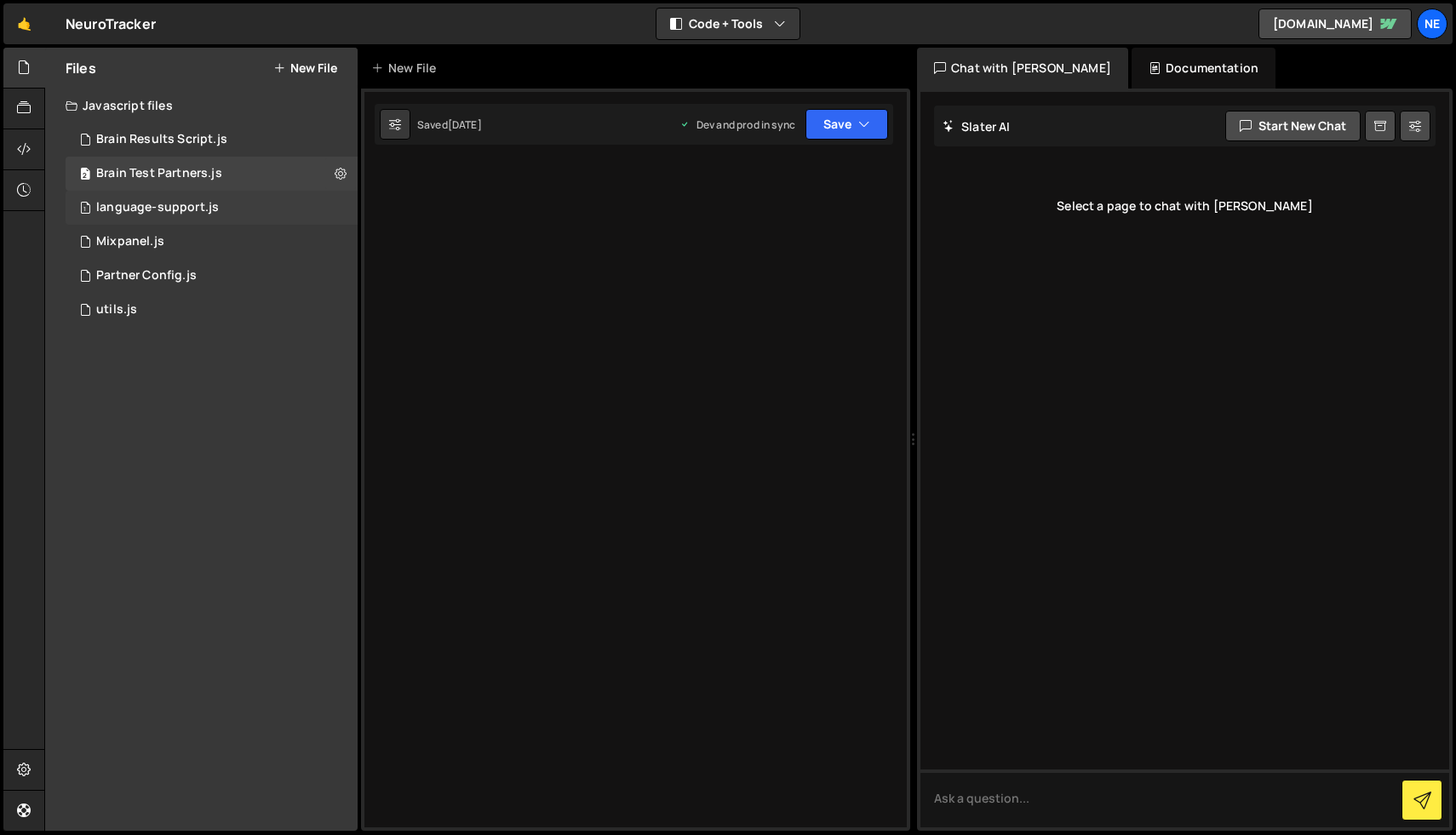
click at [228, 200] on div "1 language-support.js 0" at bounding box center [212, 208] width 292 height 34
click at [226, 245] on div "1 Mixpanel.js 0" at bounding box center [212, 242] width 292 height 34
click at [209, 282] on div "1 Partner Config.js 0" at bounding box center [212, 276] width 292 height 34
click at [190, 299] on div "1 utils.js 0" at bounding box center [212, 310] width 292 height 34
click at [19, 102] on icon at bounding box center [24, 108] width 13 height 19
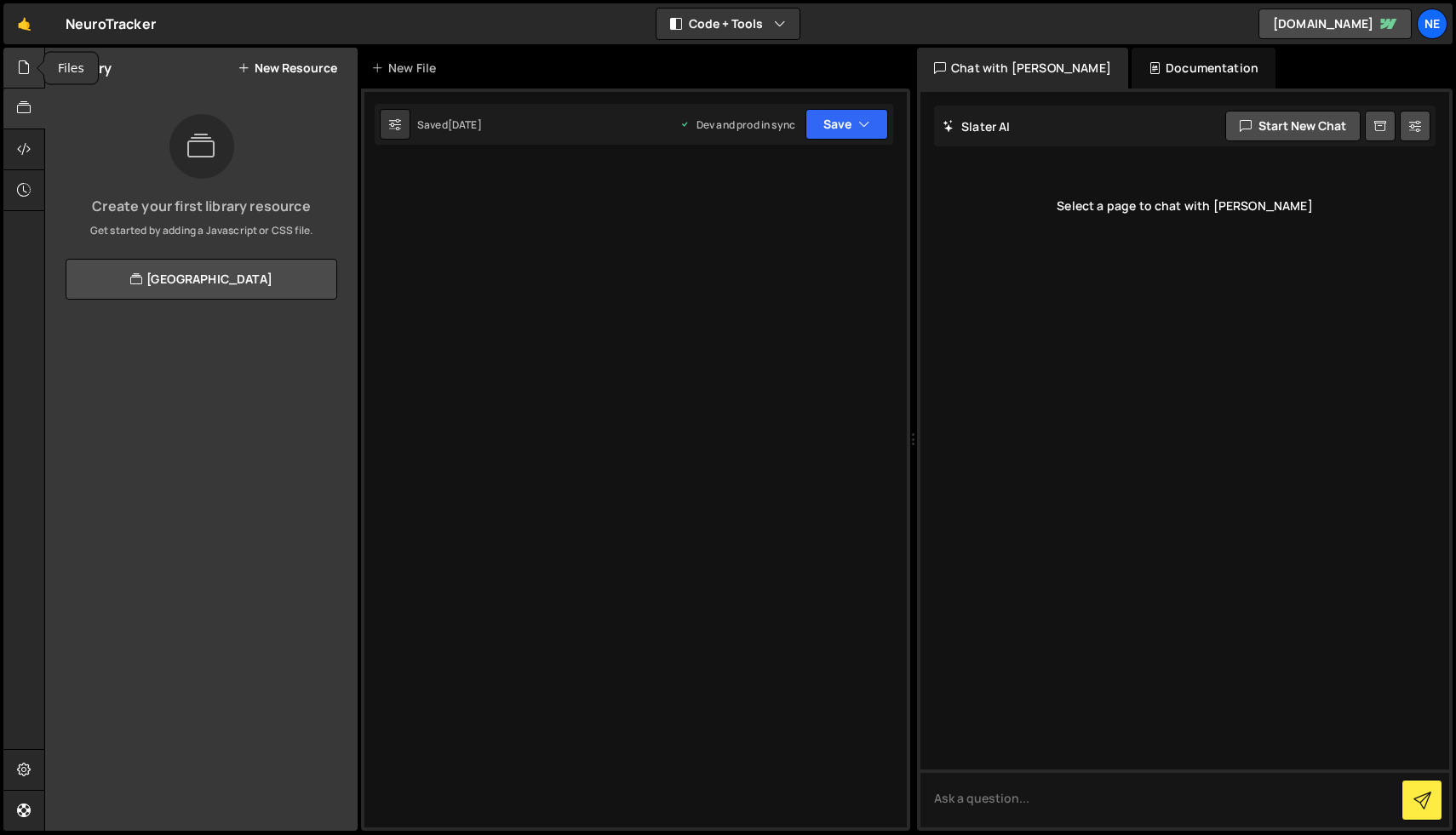
click at [19, 60] on icon at bounding box center [24, 67] width 13 height 19
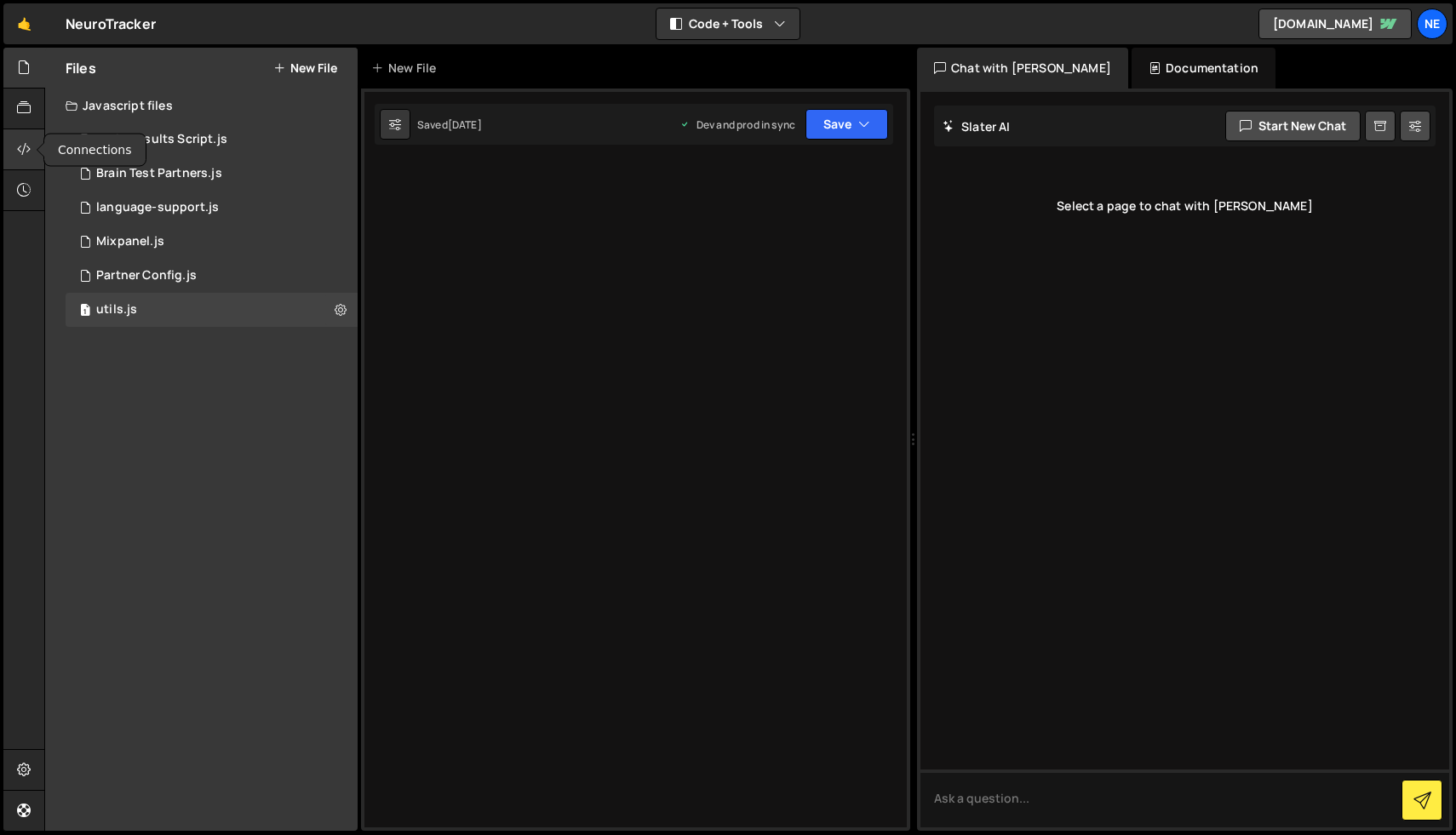
click at [19, 160] on div at bounding box center [25, 149] width 42 height 41
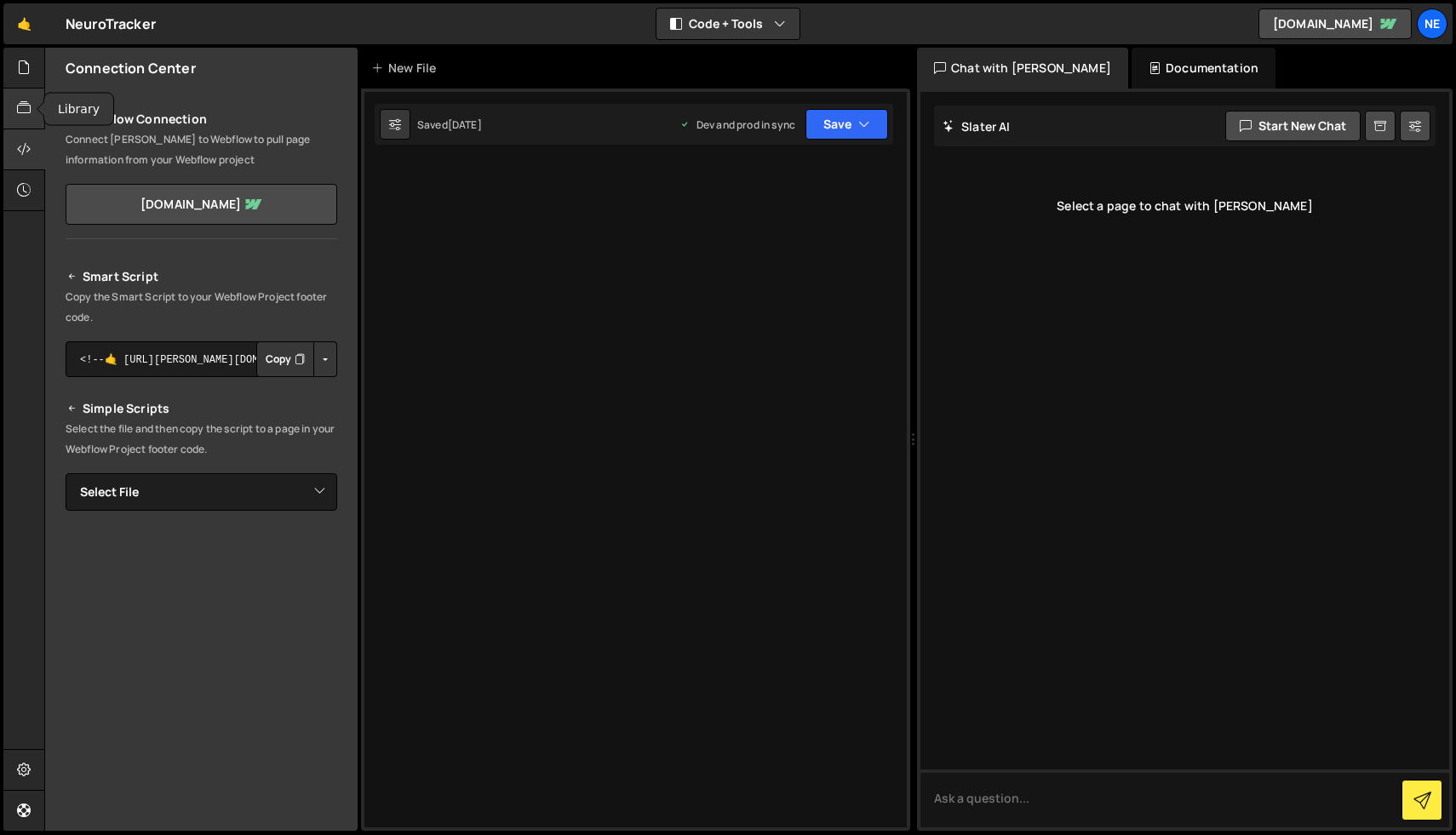
click at [29, 112] on icon at bounding box center [24, 108] width 13 height 19
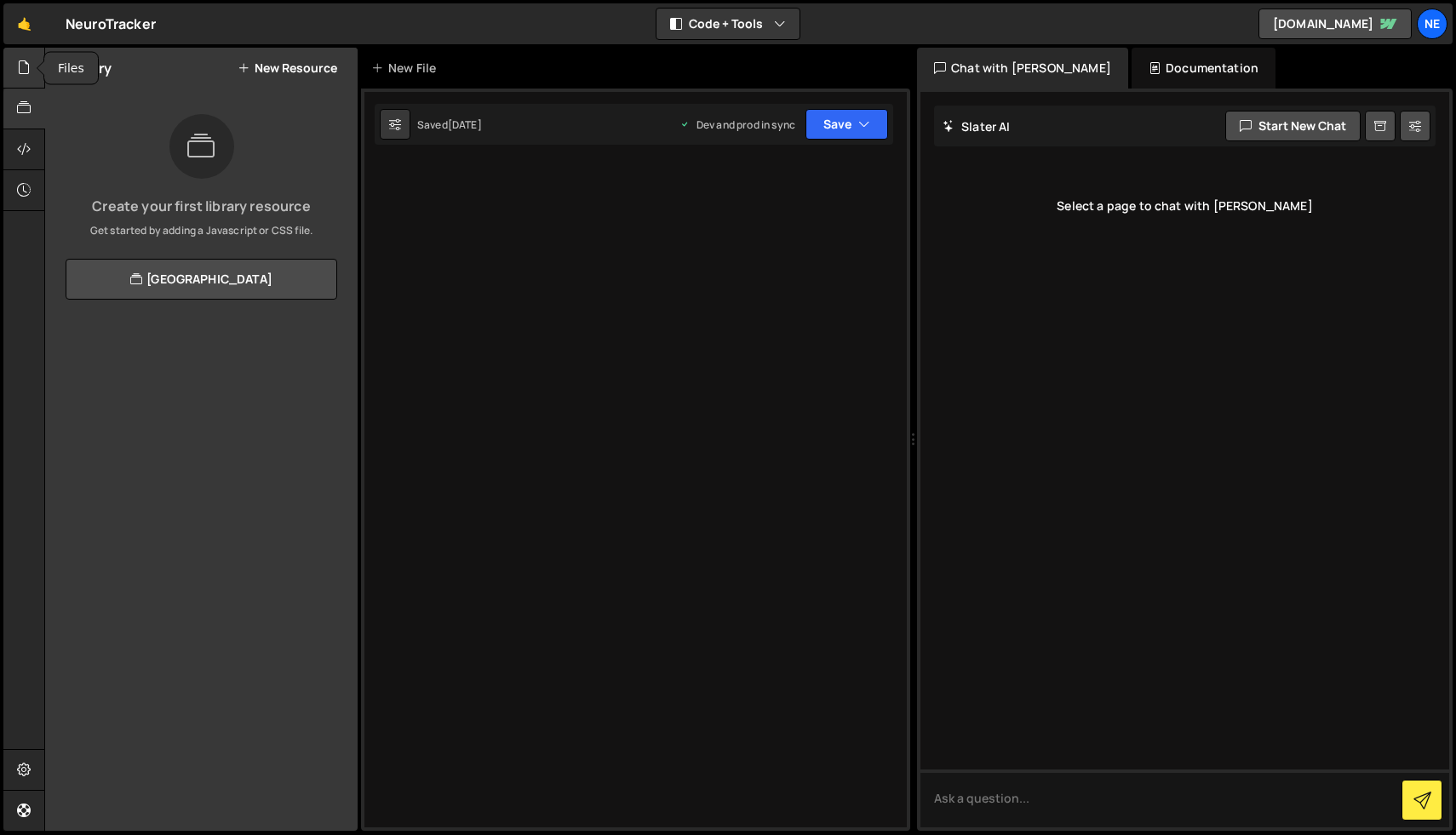
click at [28, 70] on icon at bounding box center [24, 67] width 13 height 19
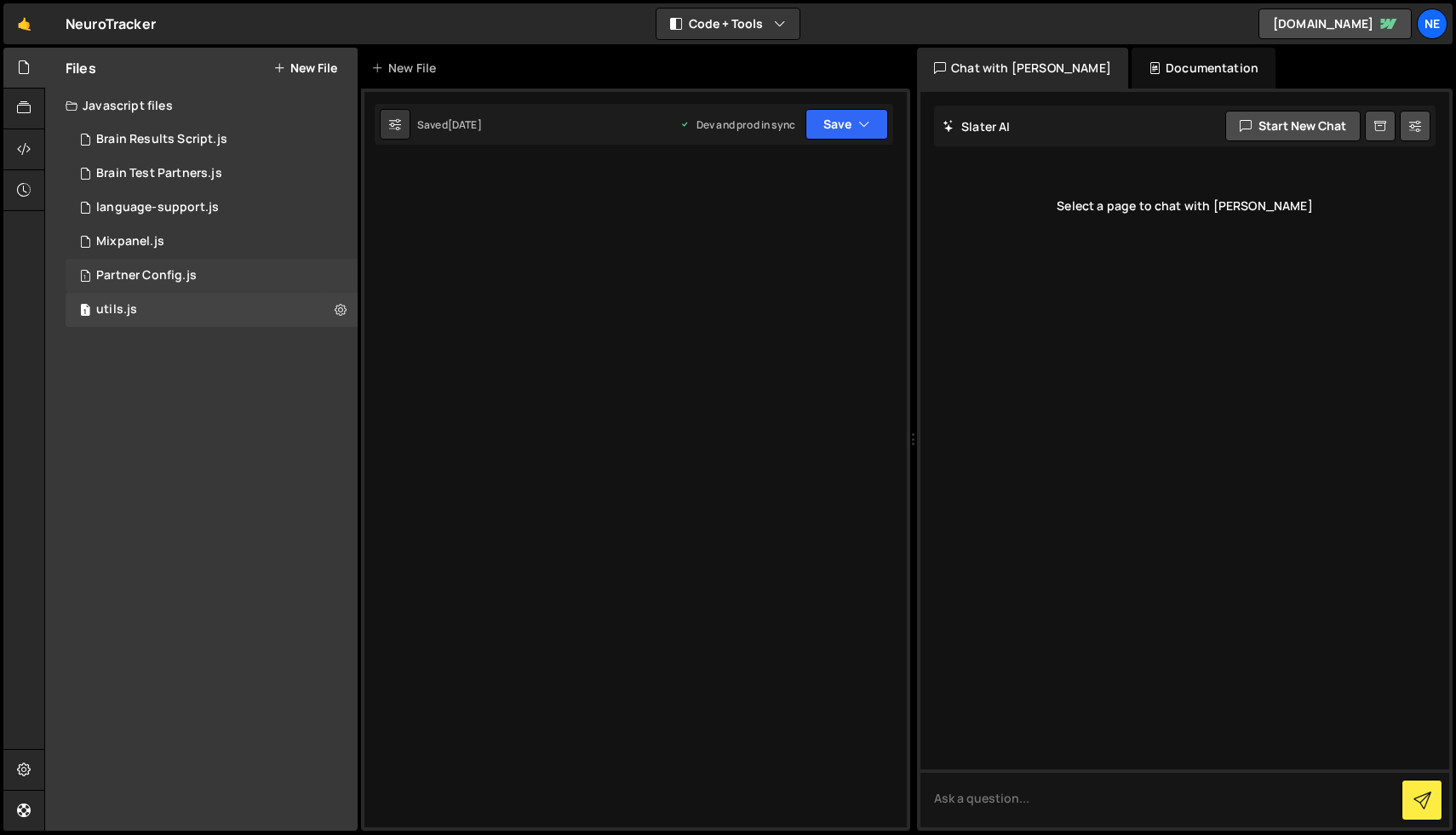
click at [229, 284] on div "1 Partner Config.js 0" at bounding box center [212, 276] width 292 height 34
click at [299, 178] on div "2 Brain Test Partners.js 0" at bounding box center [212, 174] width 292 height 34
click at [855, 125] on button "Save" at bounding box center [847, 124] width 83 height 30
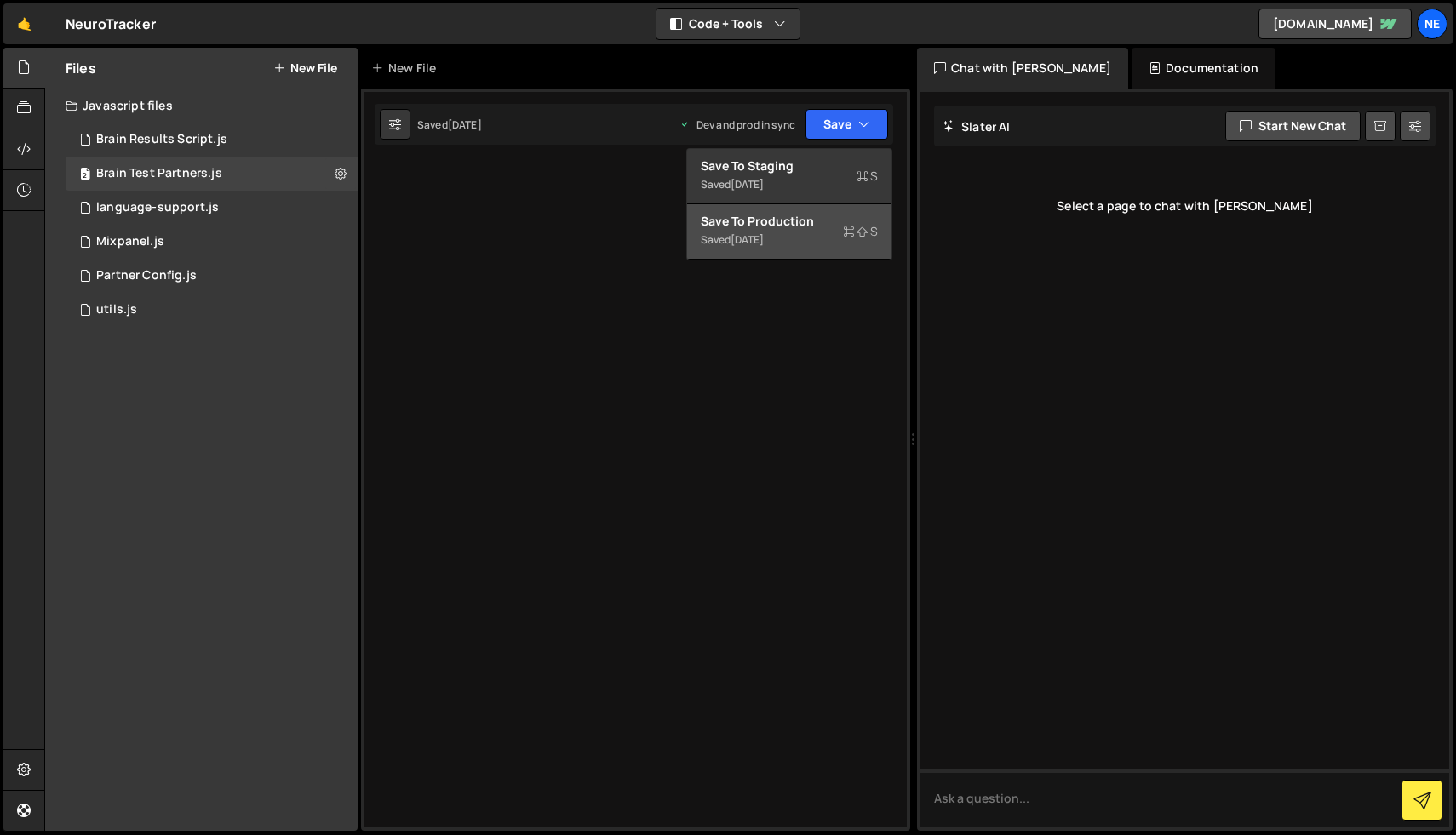
click at [789, 221] on div "Save to Production S" at bounding box center [789, 221] width 177 height 17
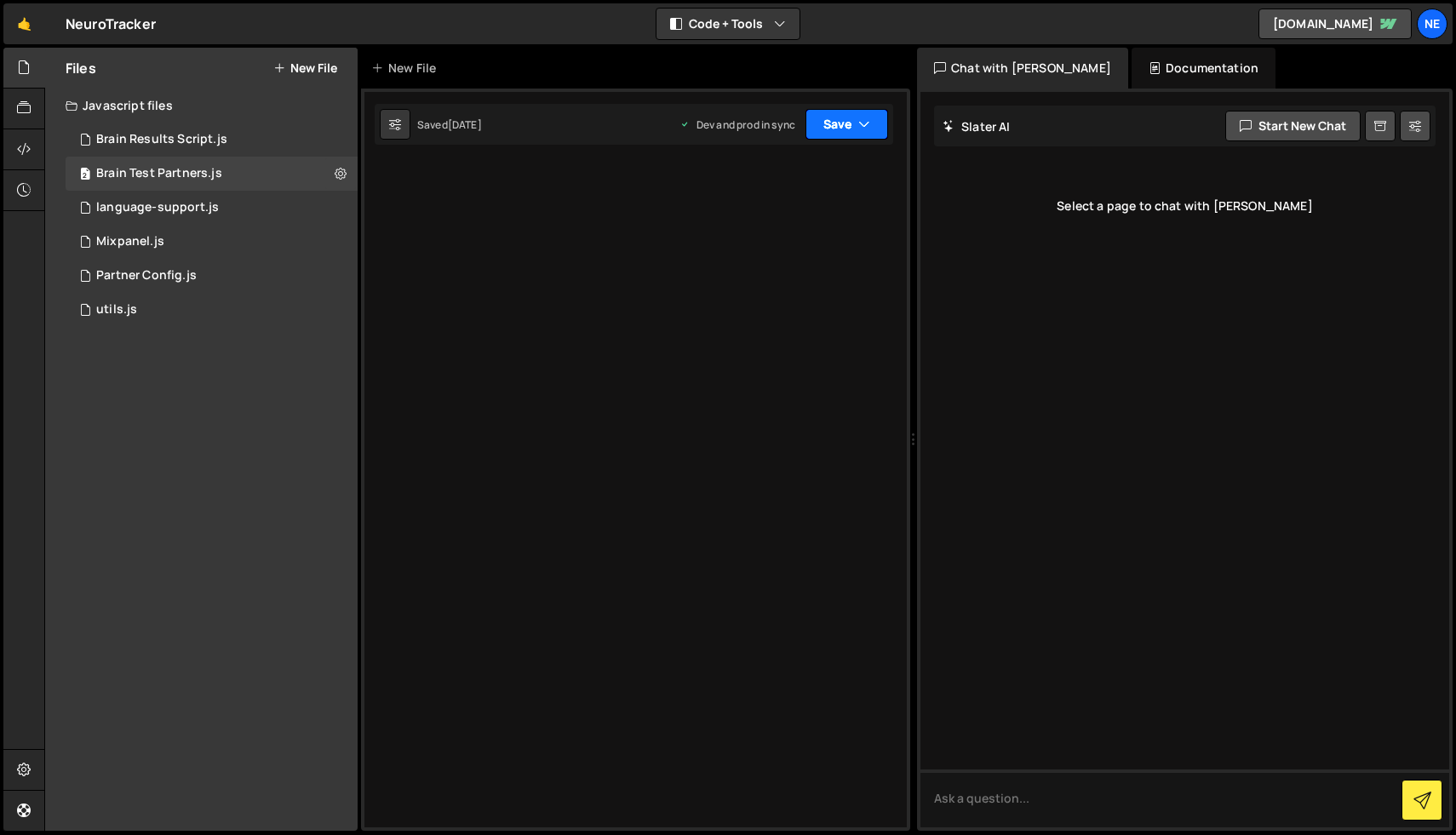
click at [865, 137] on button "Save" at bounding box center [847, 124] width 83 height 30
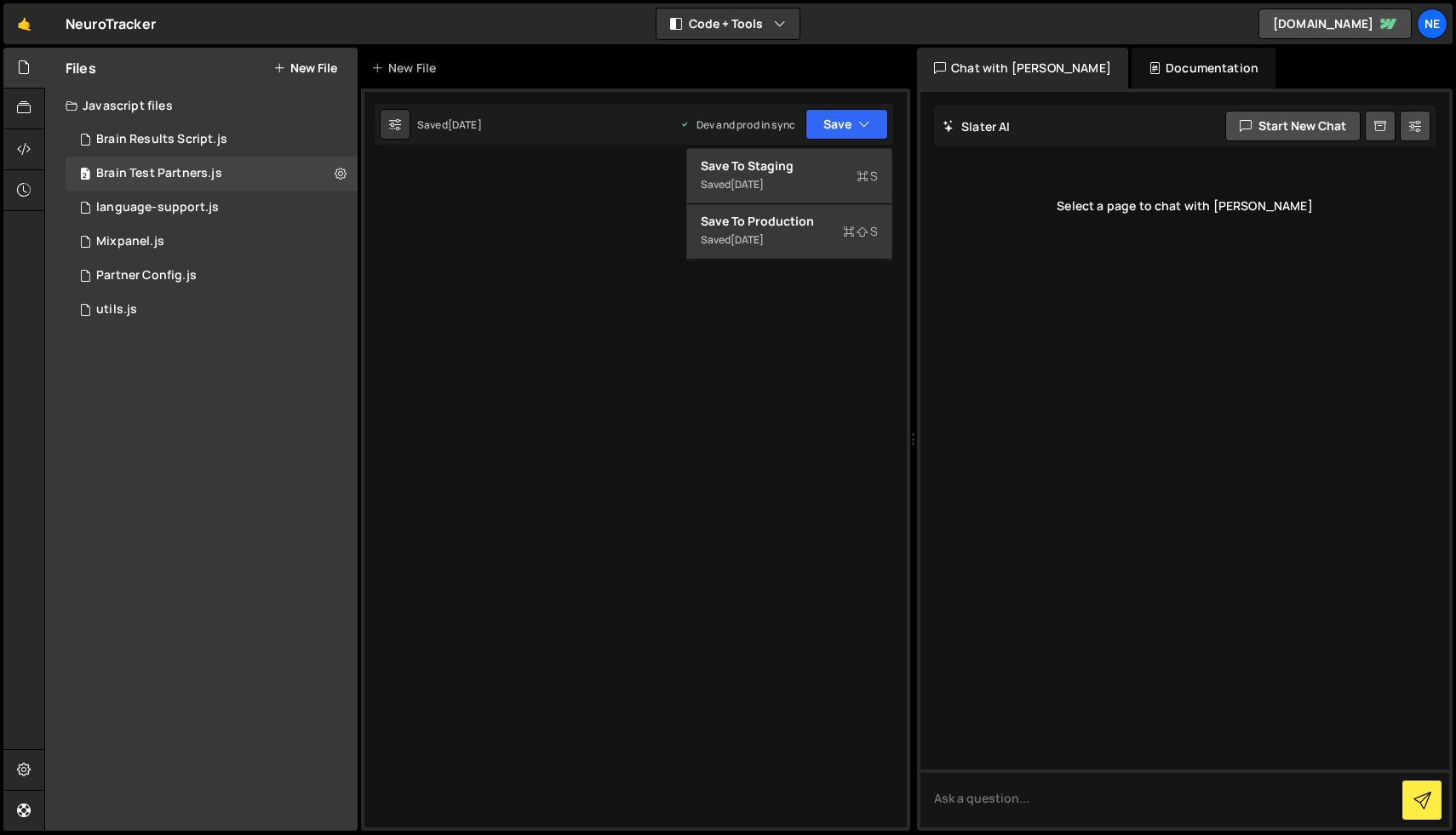
click at [750, 394] on div at bounding box center [635, 459] width 550 height 742
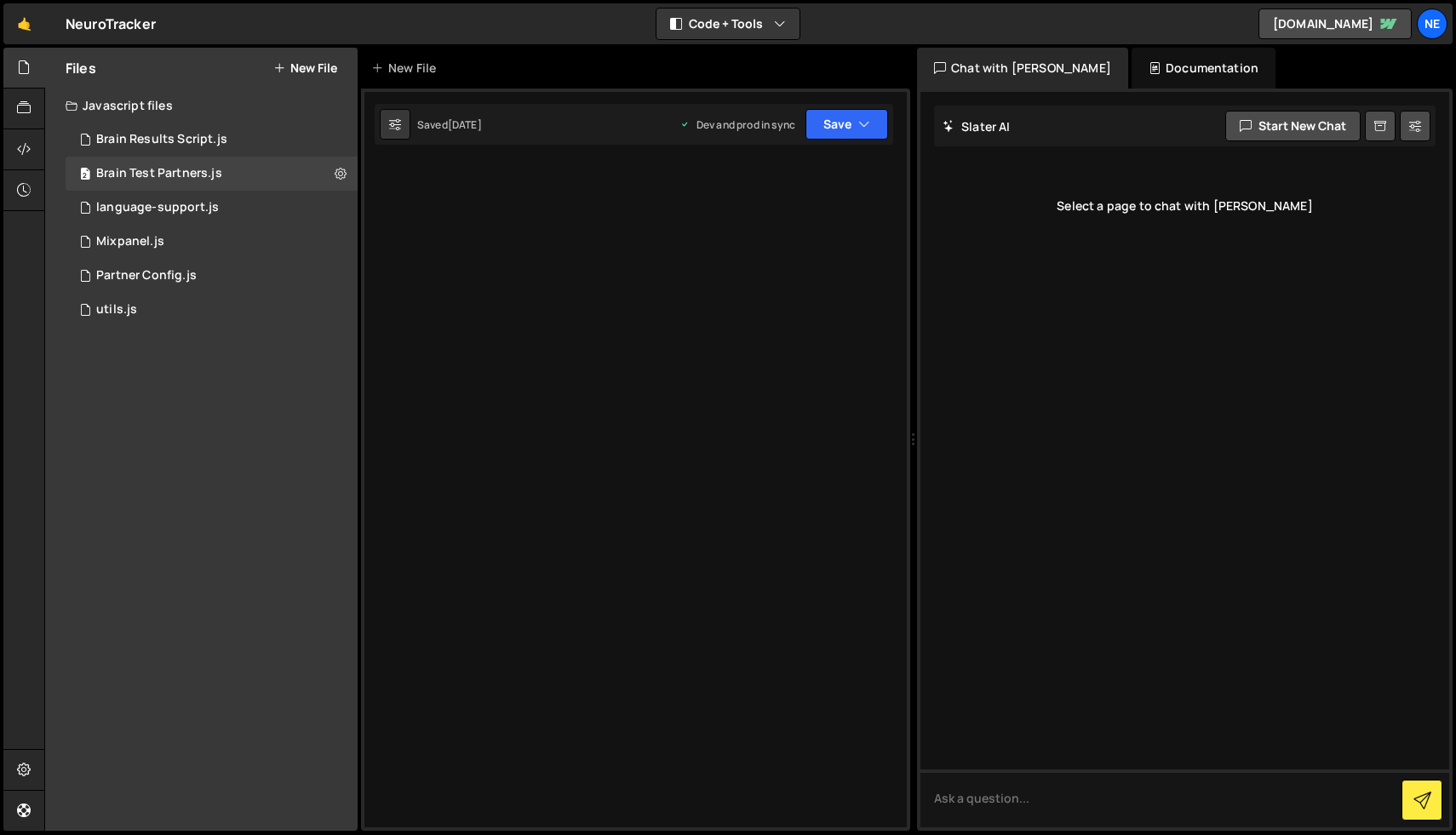
click at [750, 394] on div at bounding box center [635, 459] width 550 height 742
click at [870, 136] on button "Save" at bounding box center [847, 124] width 83 height 30
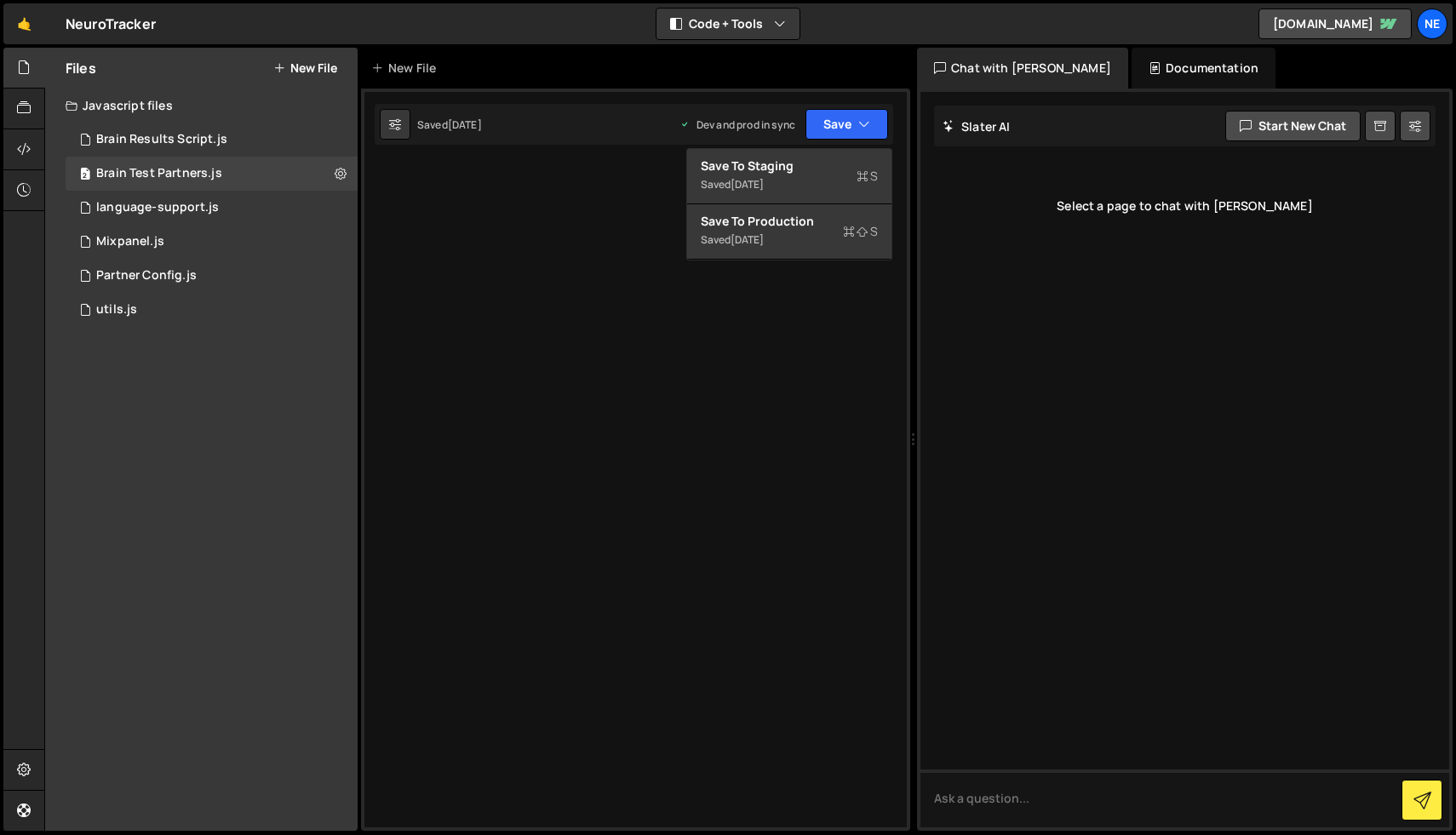
click at [738, 342] on div at bounding box center [635, 459] width 550 height 742
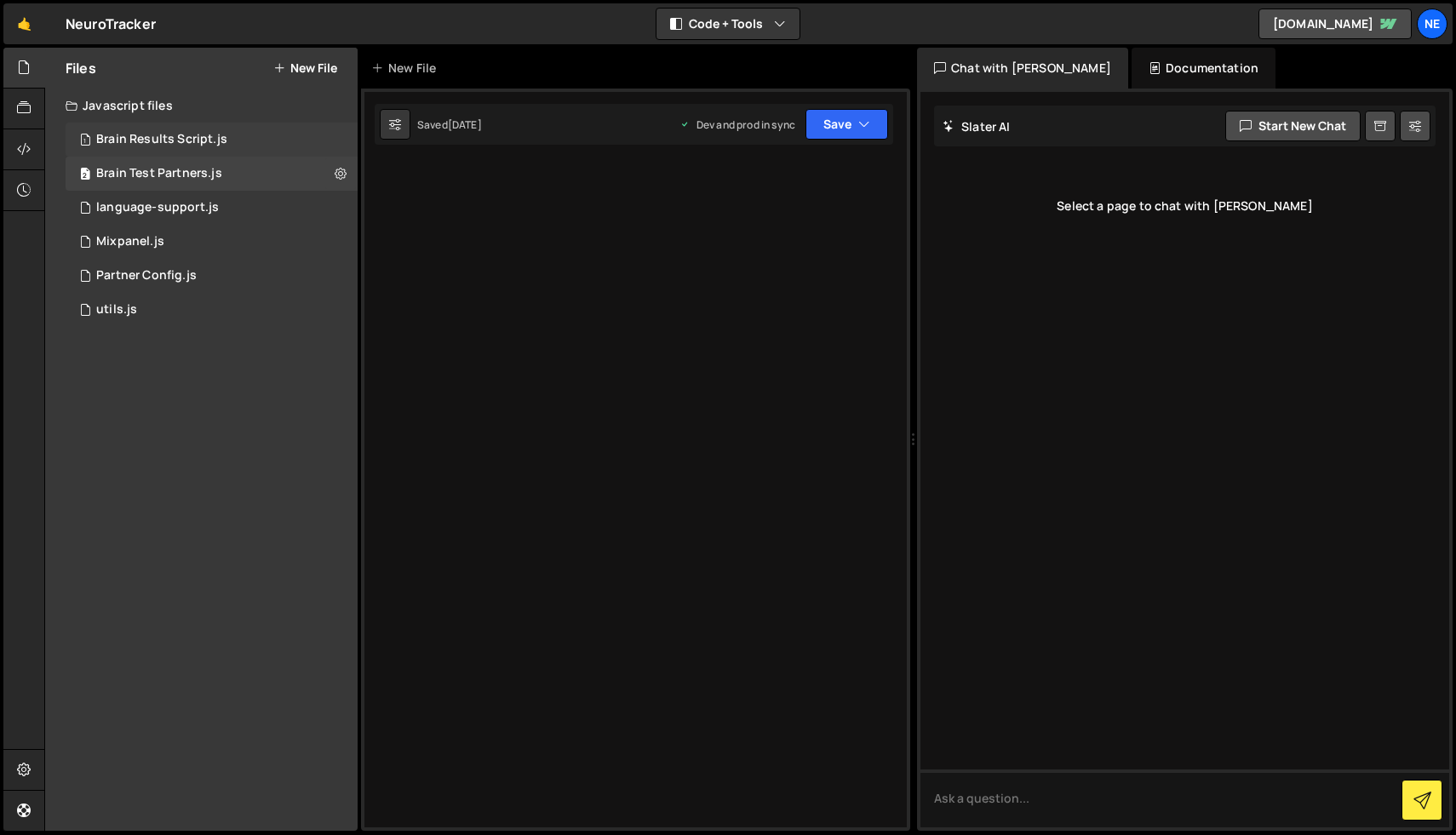
click at [161, 140] on div "Brain Results Script.js" at bounding box center [161, 139] width 131 height 15
click at [147, 189] on div "2 Brain Test Partners.js 0" at bounding box center [212, 174] width 292 height 34
click at [155, 220] on div "1 language-support.js 0" at bounding box center [212, 208] width 292 height 34
